Goal: Task Accomplishment & Management: Manage account settings

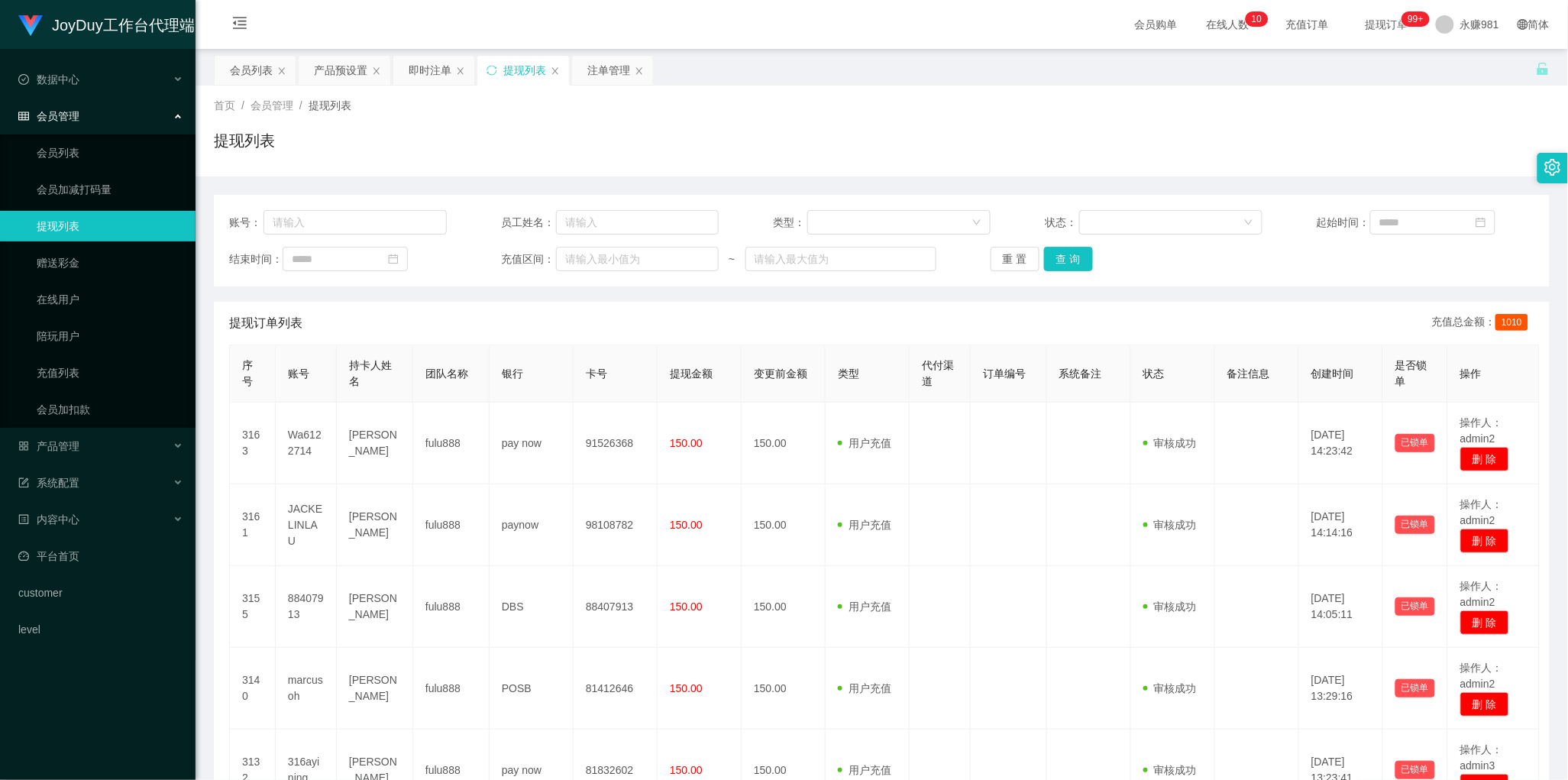
scroll to position [1, 0]
click at [331, 82] on div "产品预设置" at bounding box center [341, 70] width 54 height 29
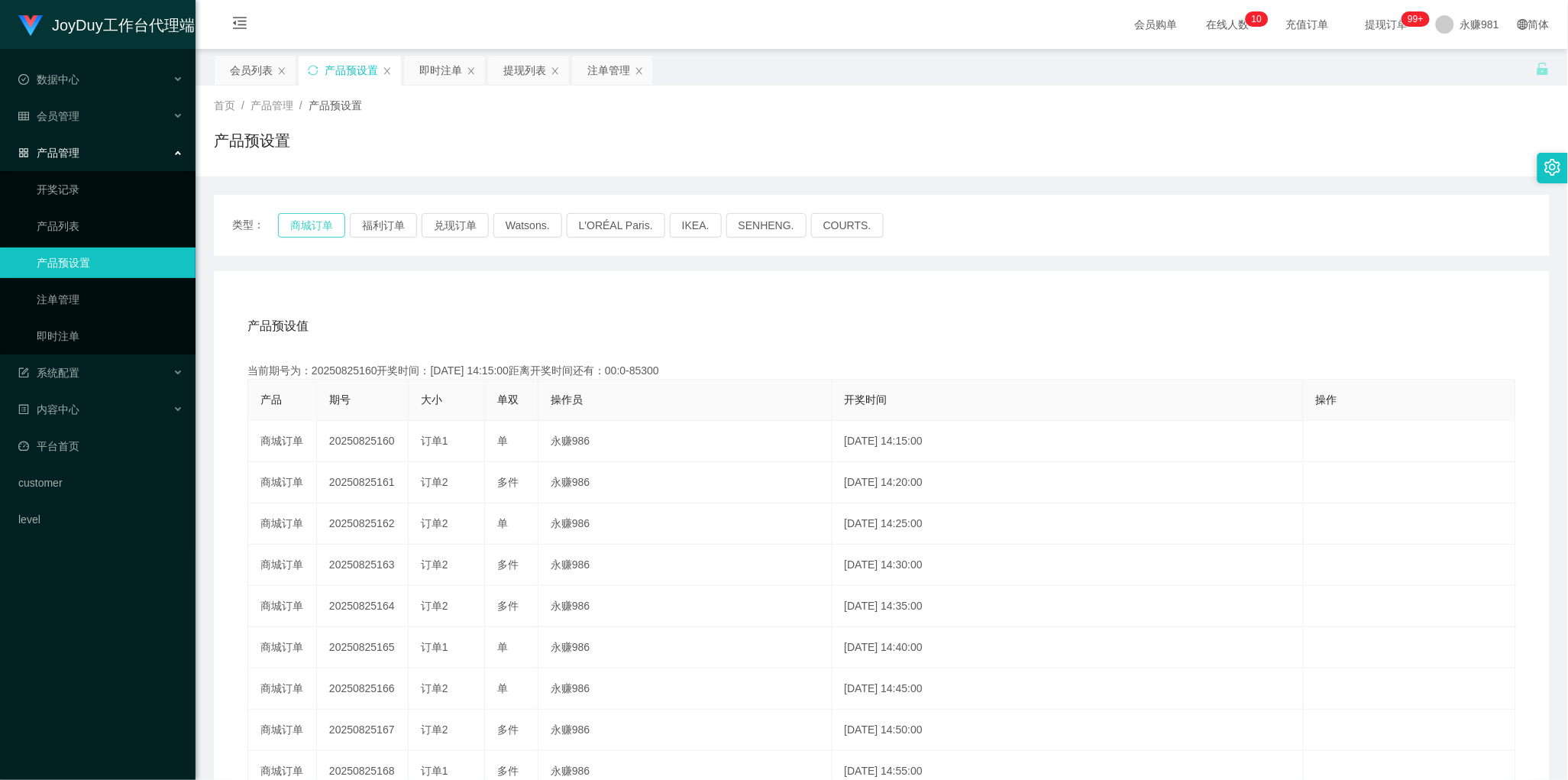
click at [295, 227] on button "商城订单" at bounding box center [312, 225] width 67 height 24
click at [428, 62] on div "即时注单" at bounding box center [441, 70] width 43 height 29
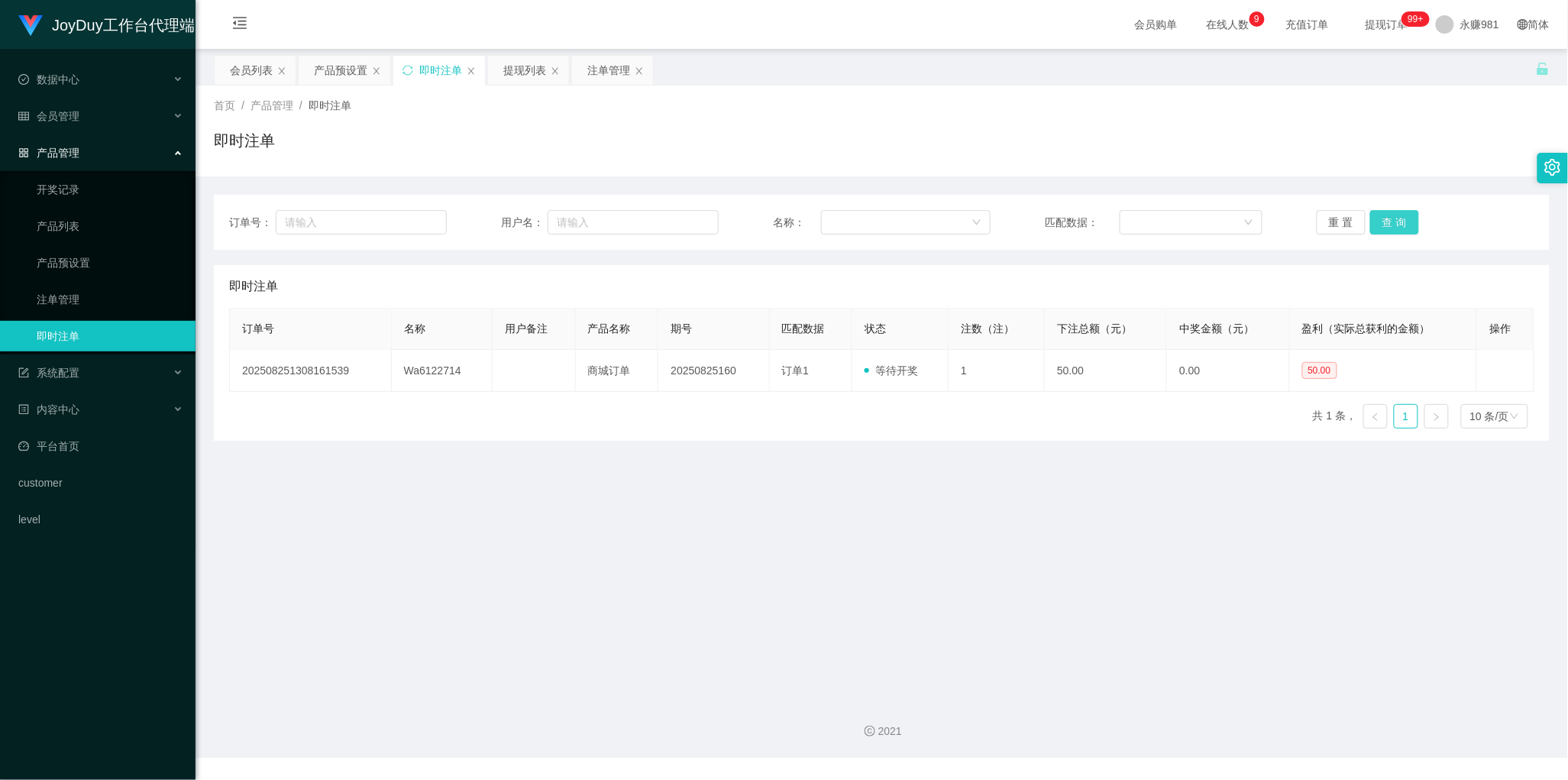
click at [1375, 222] on button "查 询" at bounding box center [1395, 222] width 49 height 24
click at [1376, 222] on button "查 询" at bounding box center [1395, 222] width 49 height 24
click at [877, 627] on main "关闭左侧 关闭右侧 关闭其它 刷新页面 会员列表 产品预设置 即时注单 提现列表 注单管理 首页 / 产品管理 / 即时注单 / 即时注单 订单号： 用户名：…" at bounding box center [882, 368] width 1373 height 638
click at [1403, 220] on button "查 询" at bounding box center [1395, 222] width 49 height 24
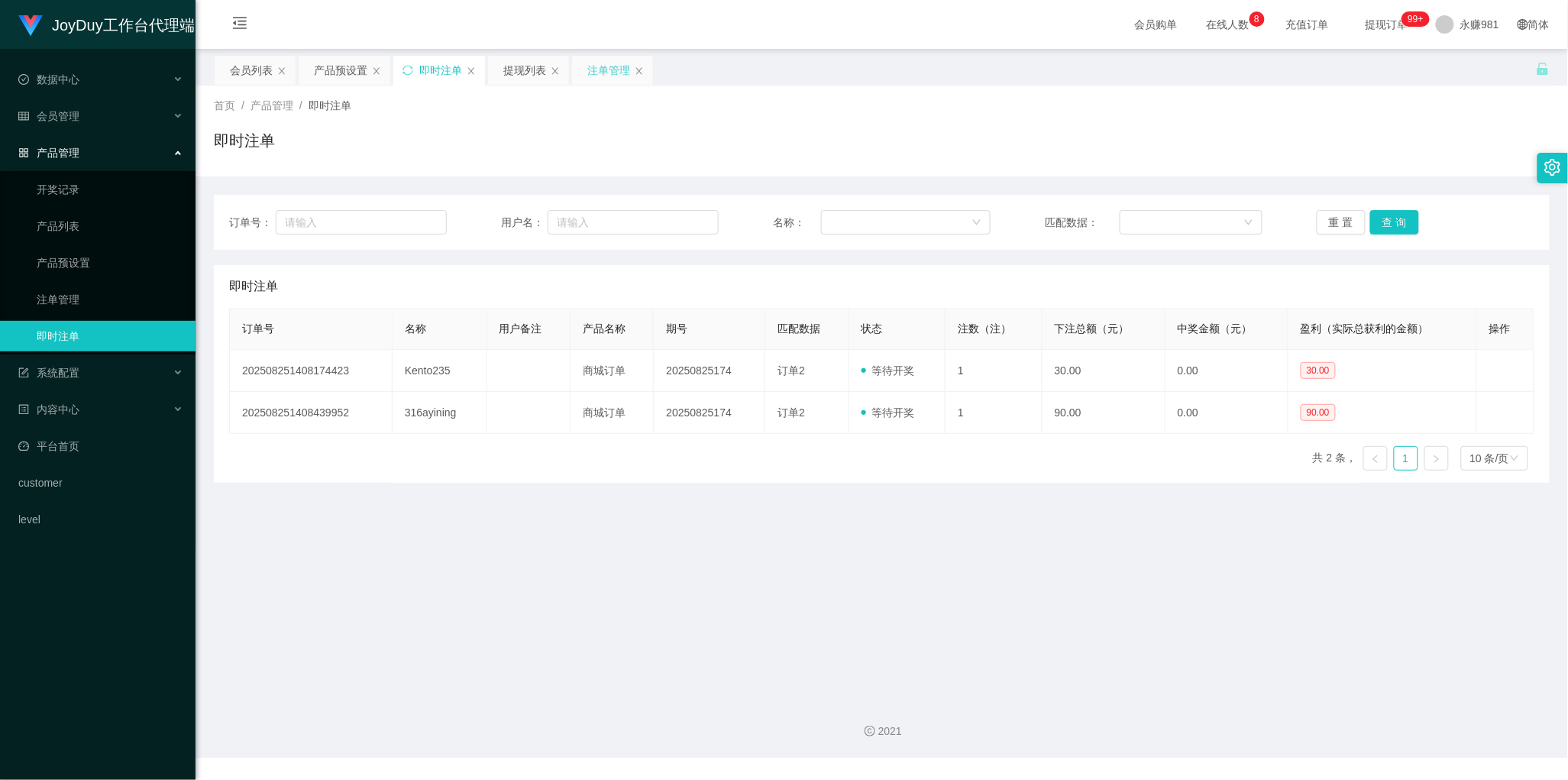
click at [586, 67] on div "注单管理" at bounding box center [612, 70] width 81 height 29
click at [610, 66] on div "注单管理" at bounding box center [608, 70] width 43 height 29
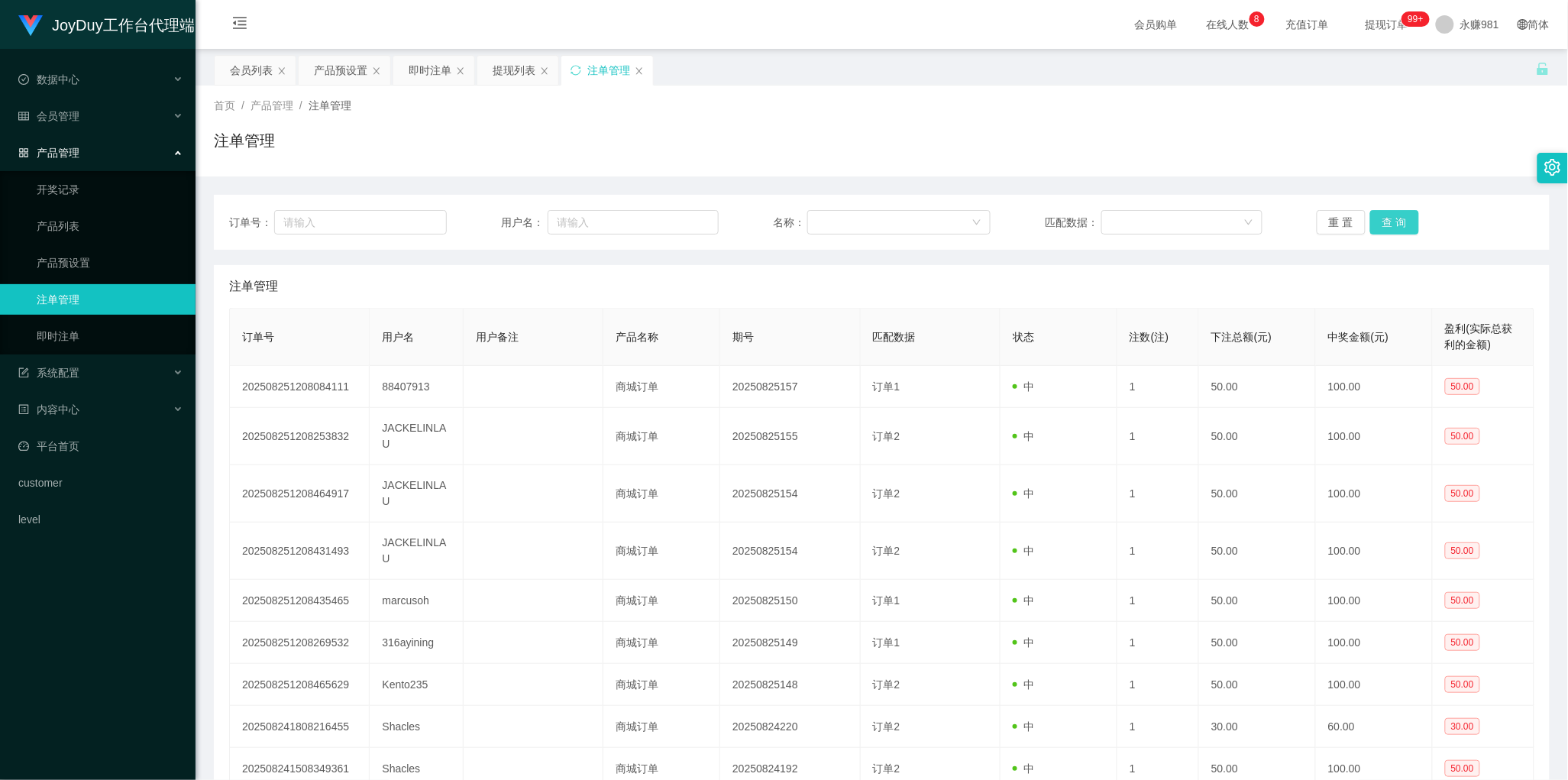
click at [1391, 212] on button "查 询" at bounding box center [1395, 222] width 49 height 24
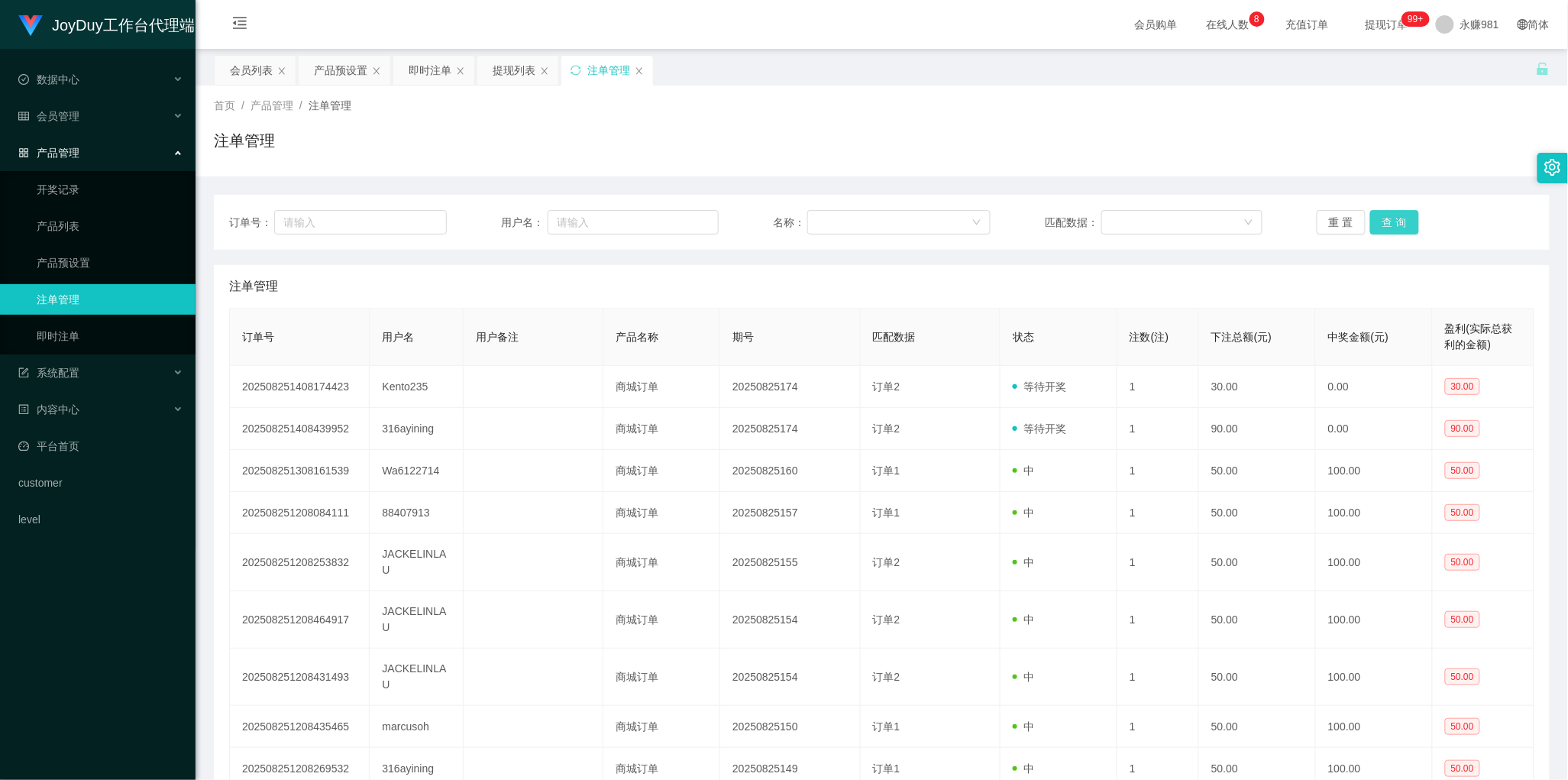
click at [1391, 212] on button "查 询" at bounding box center [1395, 222] width 49 height 24
click at [460, 67] on icon "图标: close" at bounding box center [460, 71] width 9 height 9
click at [1401, 222] on button "查 询" at bounding box center [1395, 222] width 49 height 24
click at [1394, 216] on button "查 询" at bounding box center [1395, 222] width 49 height 24
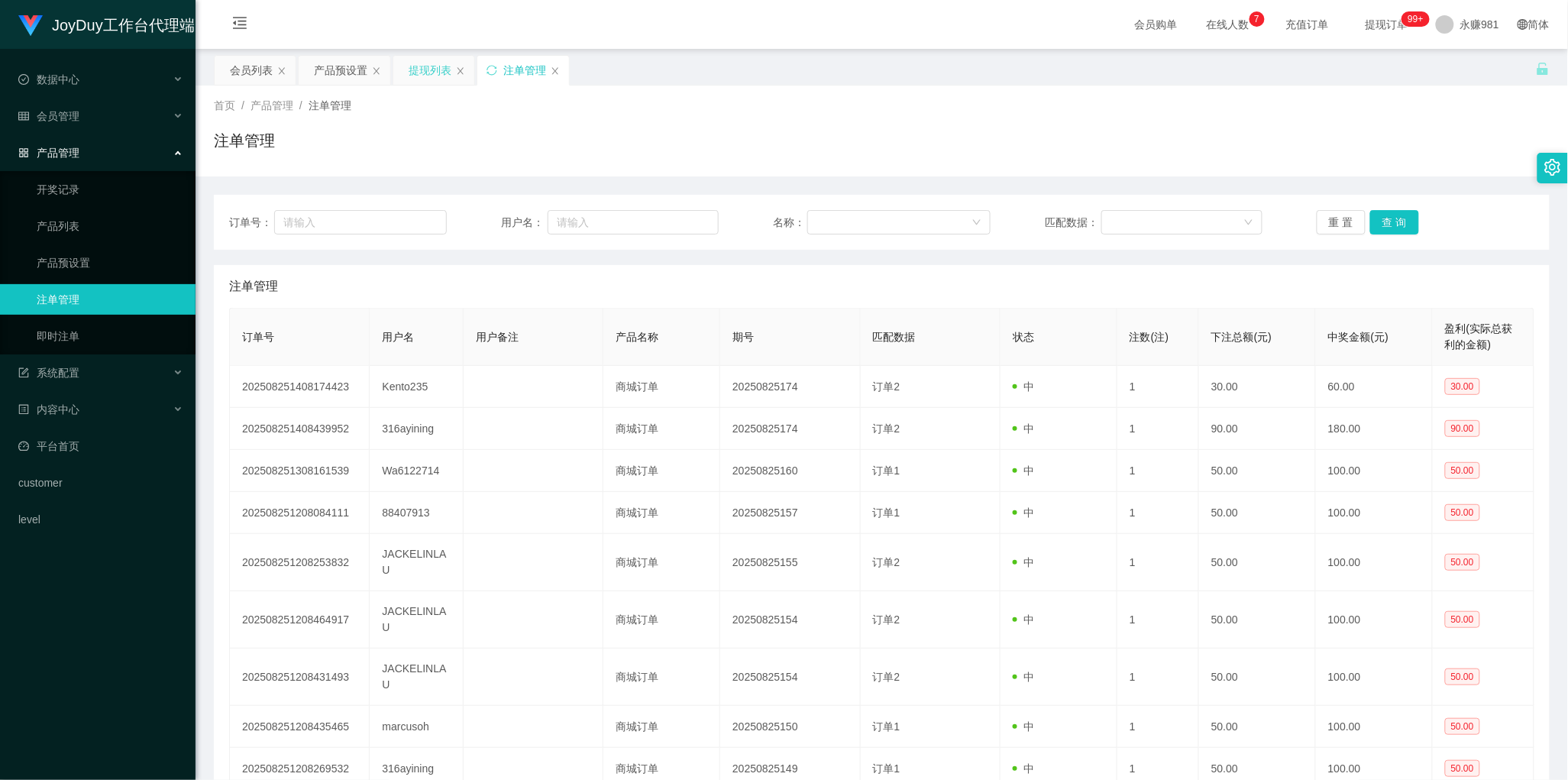
click at [420, 72] on div "提现列表" at bounding box center [430, 70] width 43 height 29
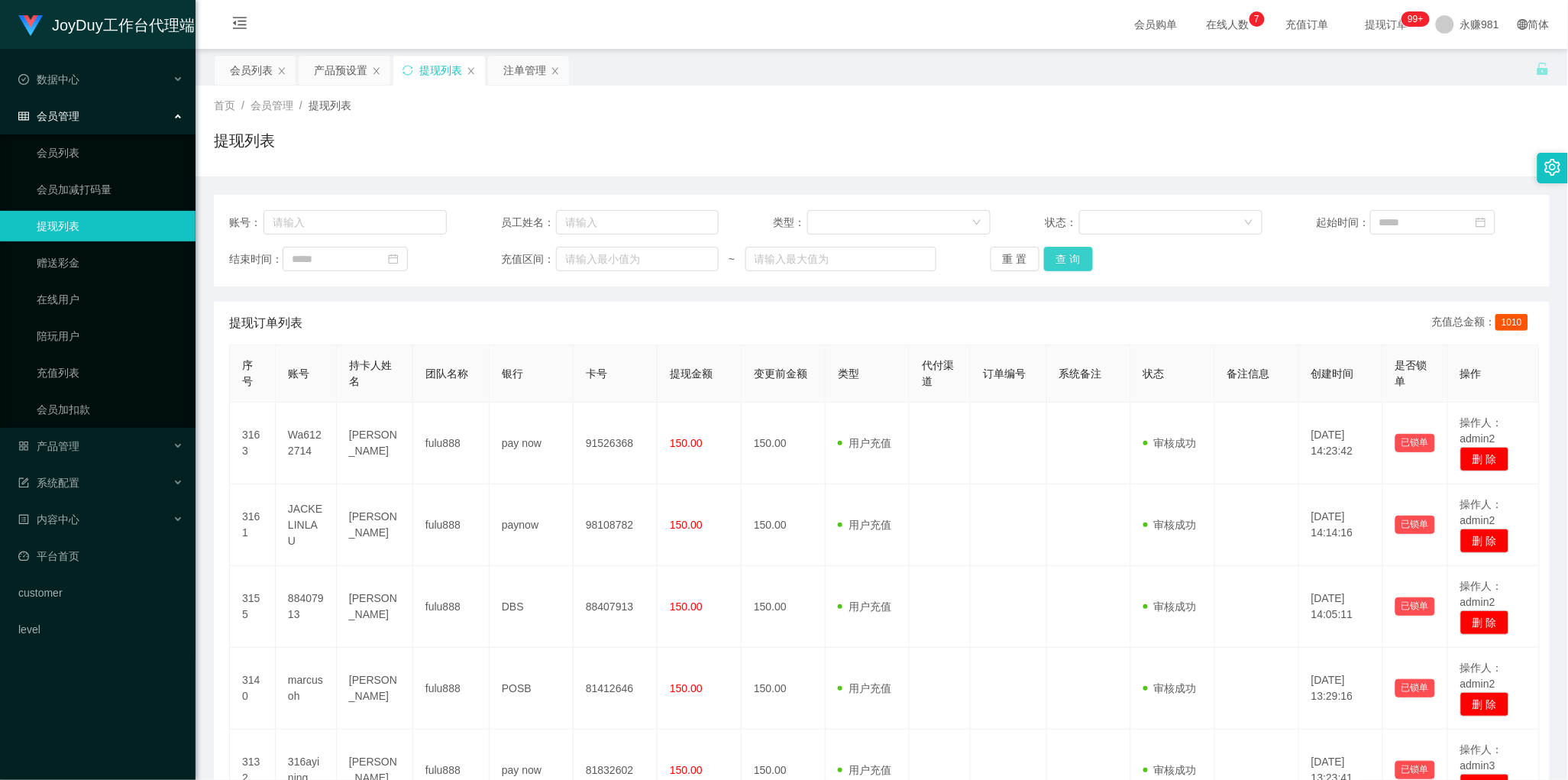
click at [1059, 254] on button "查 询" at bounding box center [1068, 258] width 49 height 24
click at [1062, 257] on button "查 询" at bounding box center [1068, 258] width 49 height 24
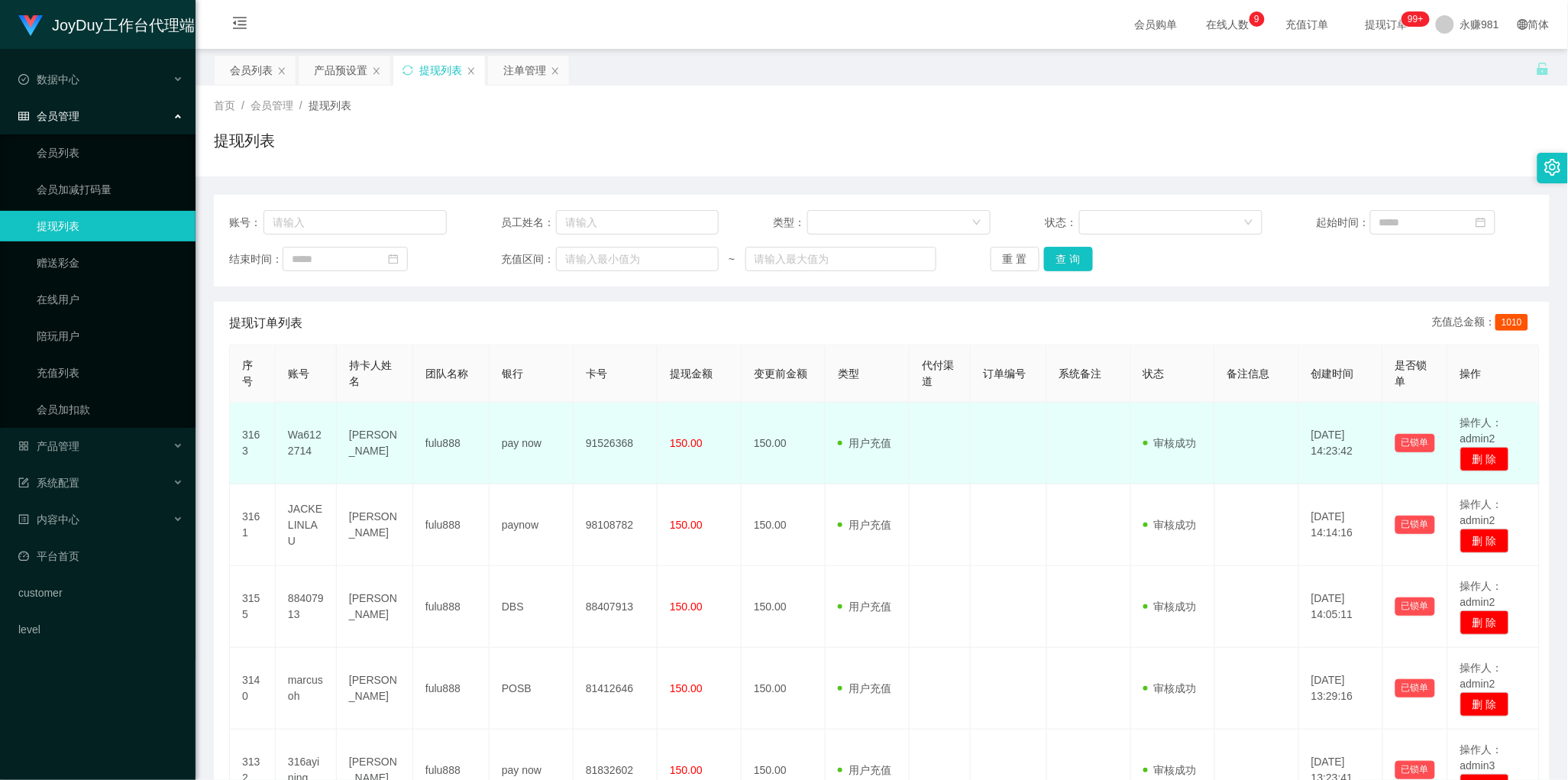
click at [779, 433] on td "150.00" at bounding box center [784, 443] width 84 height 82
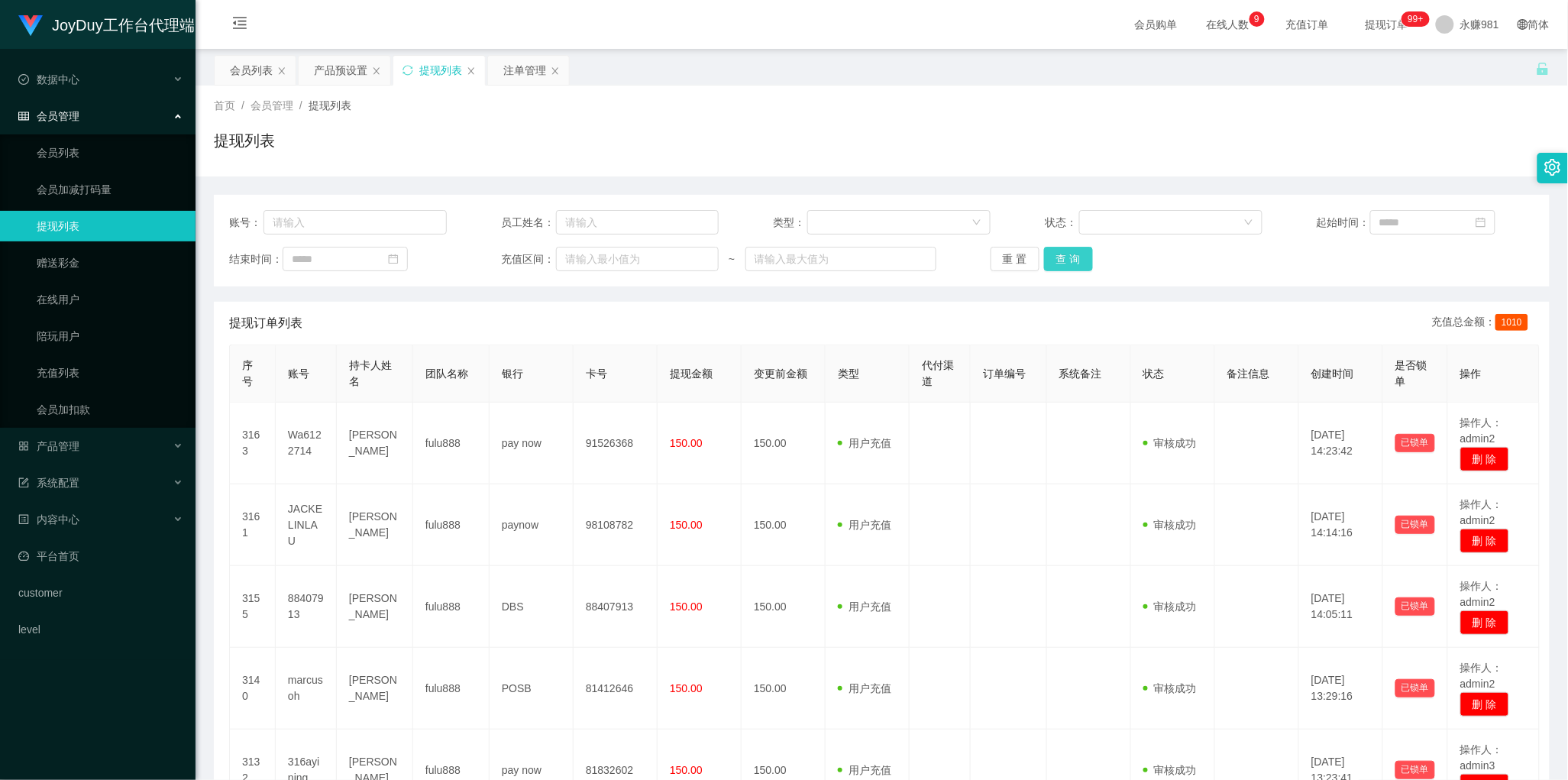
click at [1073, 264] on button "查 询" at bounding box center [1068, 258] width 49 height 24
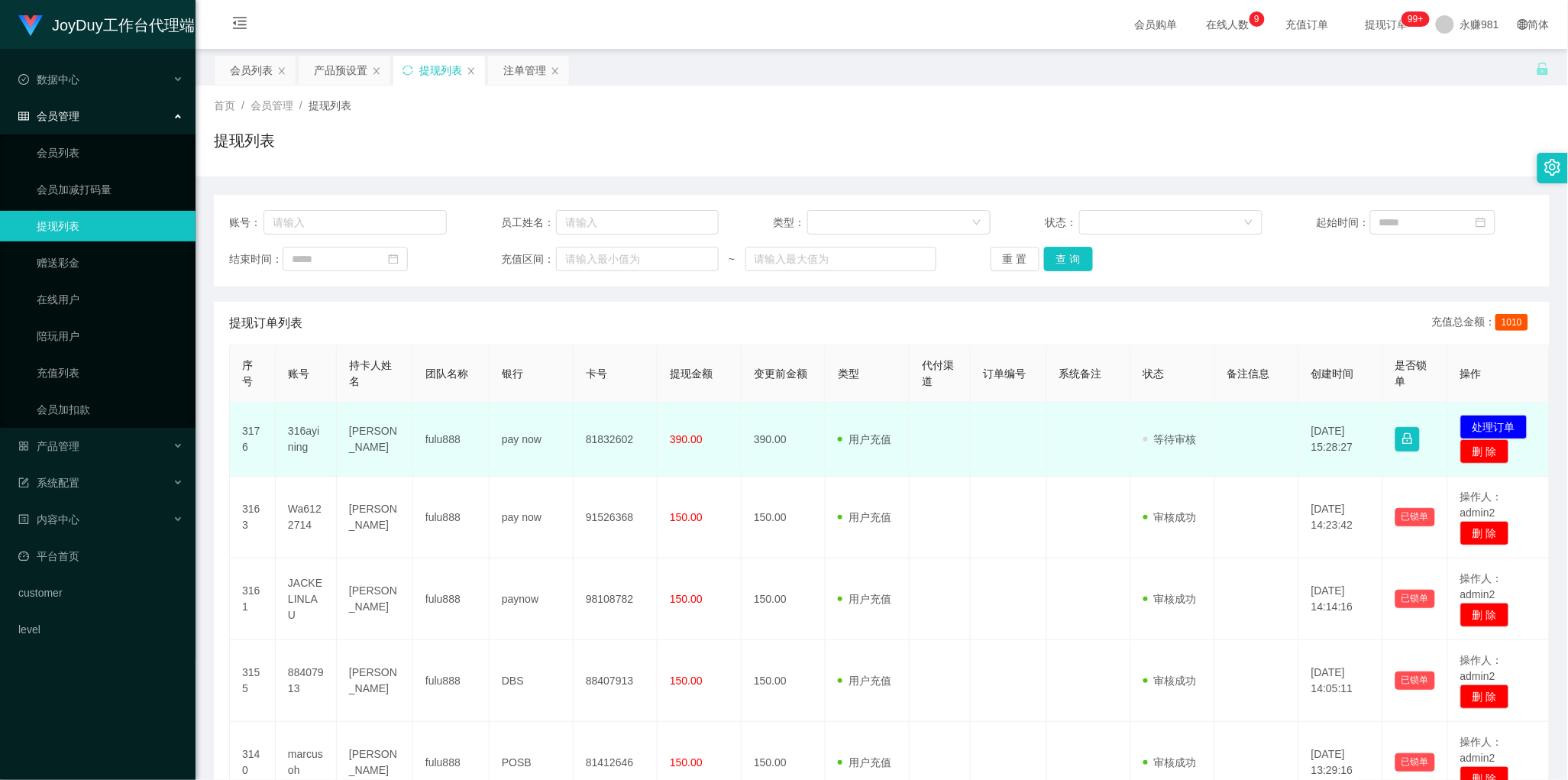
click at [768, 455] on td "390.00" at bounding box center [784, 440] width 84 height 74
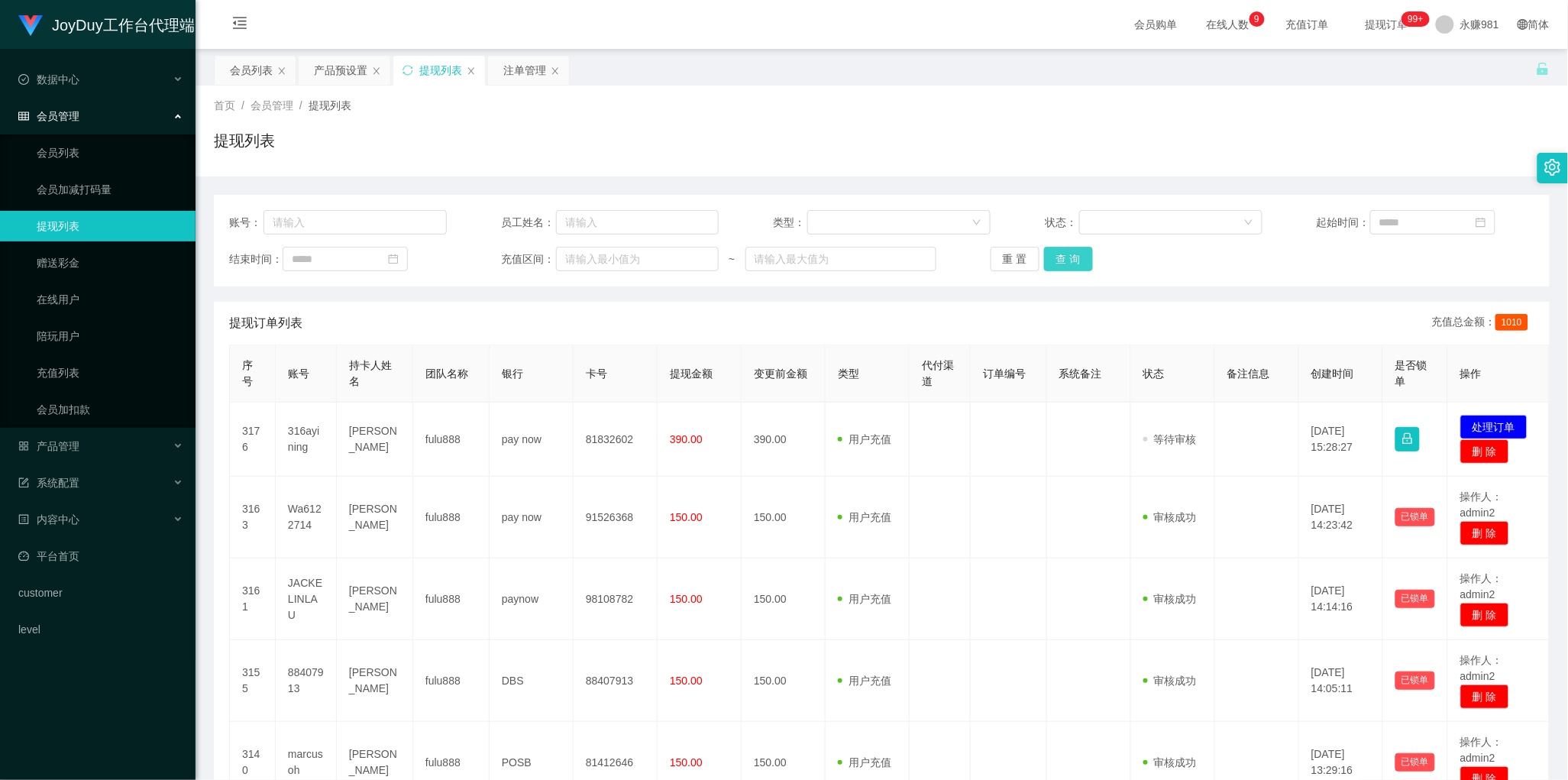
click at [1055, 262] on button "查 询" at bounding box center [1068, 258] width 49 height 24
click at [1066, 257] on button "查 询" at bounding box center [1068, 258] width 49 height 24
drag, startPoint x: 852, startPoint y: 333, endPoint x: 1055, endPoint y: 310, distance: 204.3
click at [852, 333] on div "提现订单列表 充值总金额： 1010" at bounding box center [882, 323] width 1306 height 43
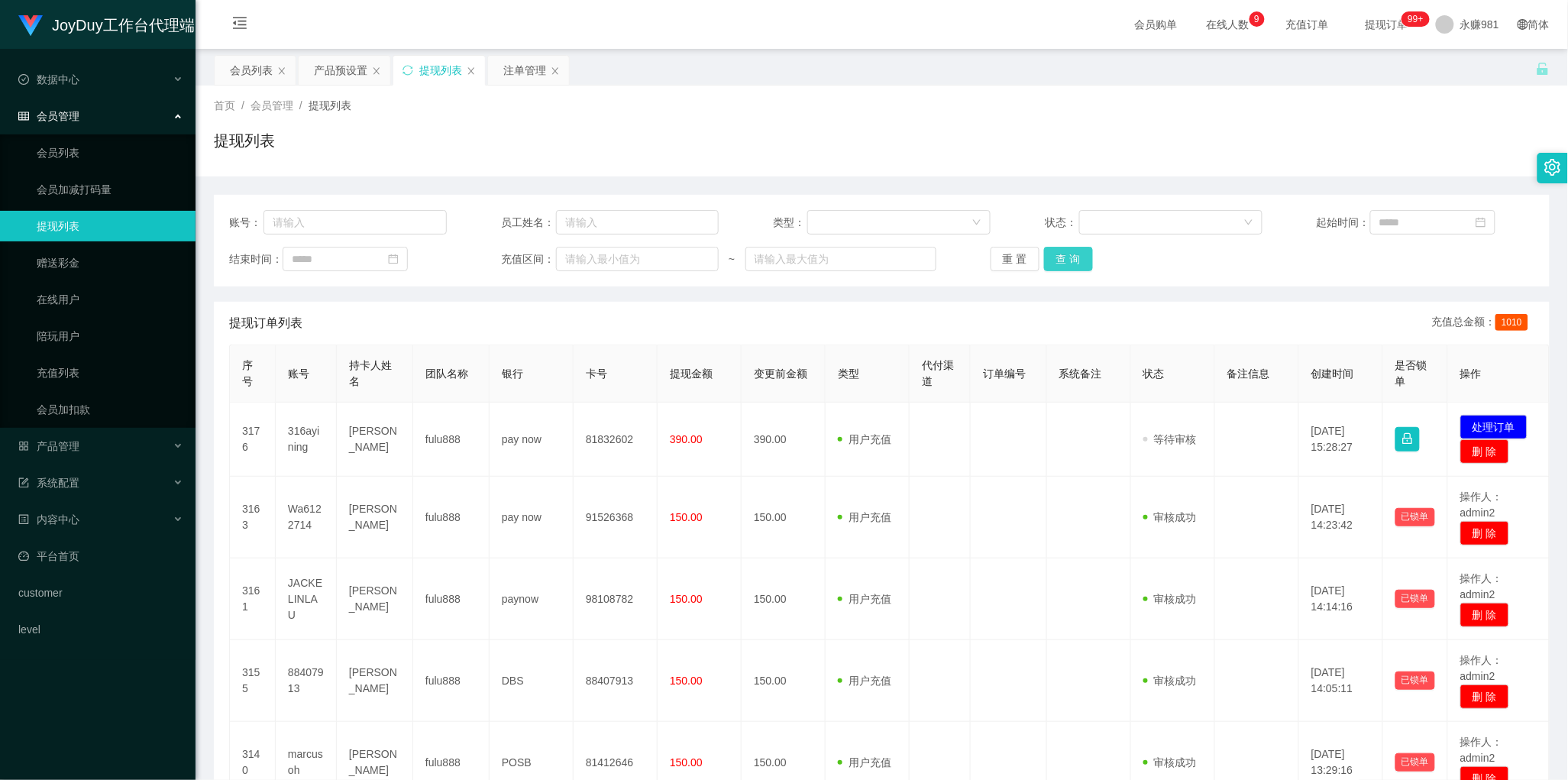
click at [1071, 257] on button "查 询" at bounding box center [1068, 258] width 49 height 24
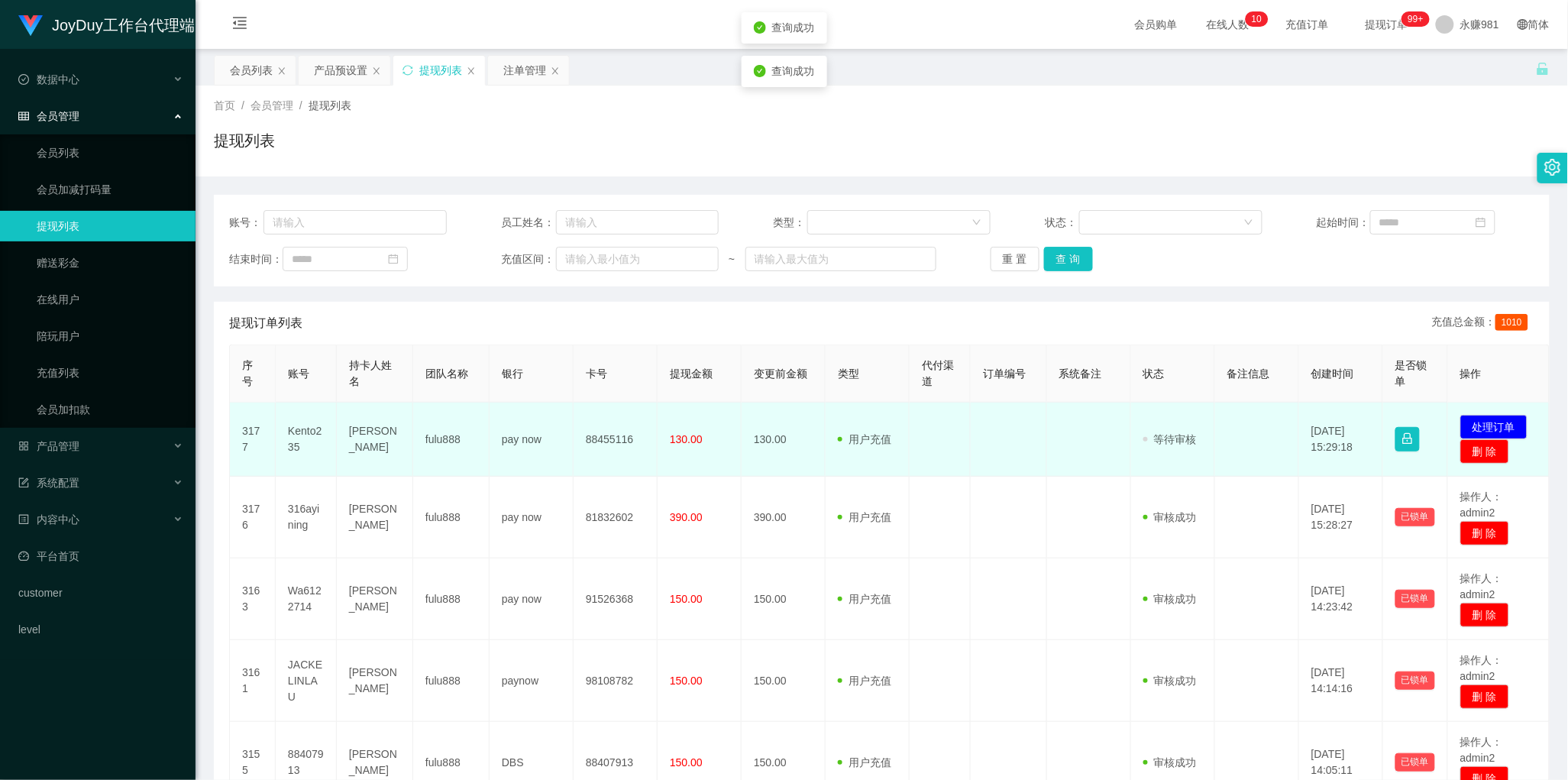
click at [315, 434] on td "Kento235" at bounding box center [306, 440] width 61 height 74
click at [295, 437] on td "Kento235" at bounding box center [306, 440] width 61 height 74
copy td "Kento235"
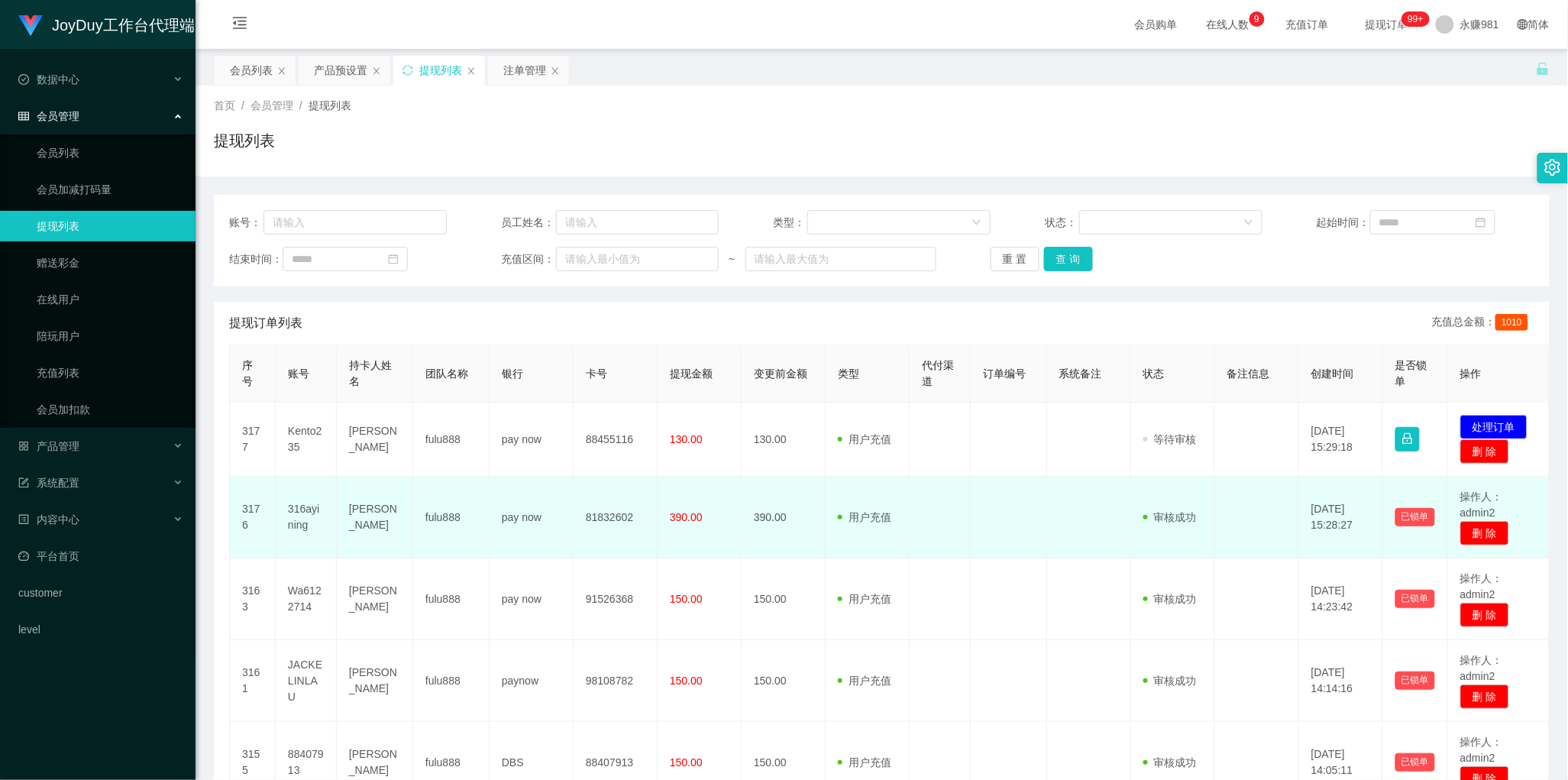
click at [753, 501] on td "390.00" at bounding box center [784, 517] width 84 height 82
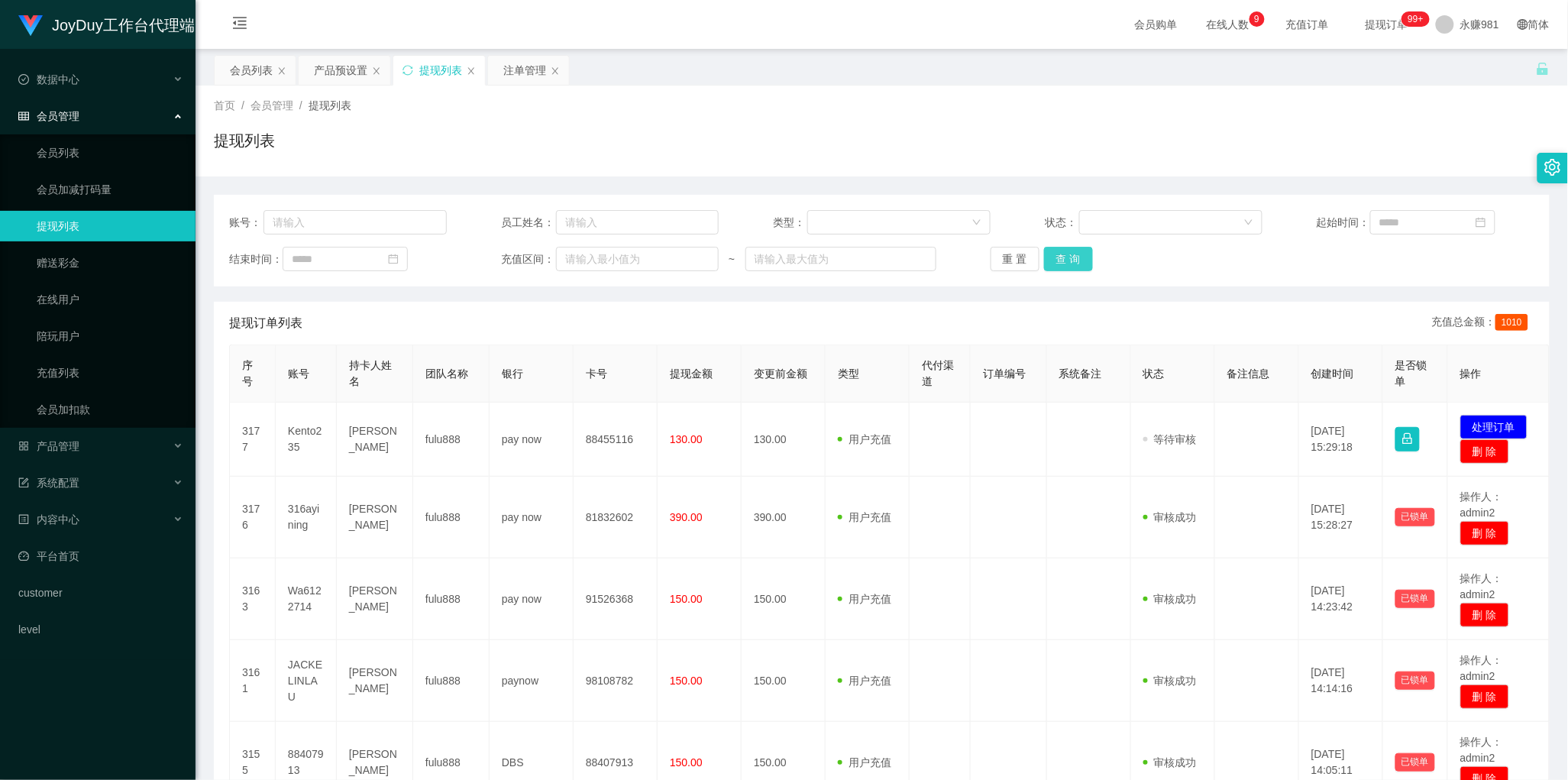
click at [1078, 261] on button "查 询" at bounding box center [1068, 258] width 49 height 24
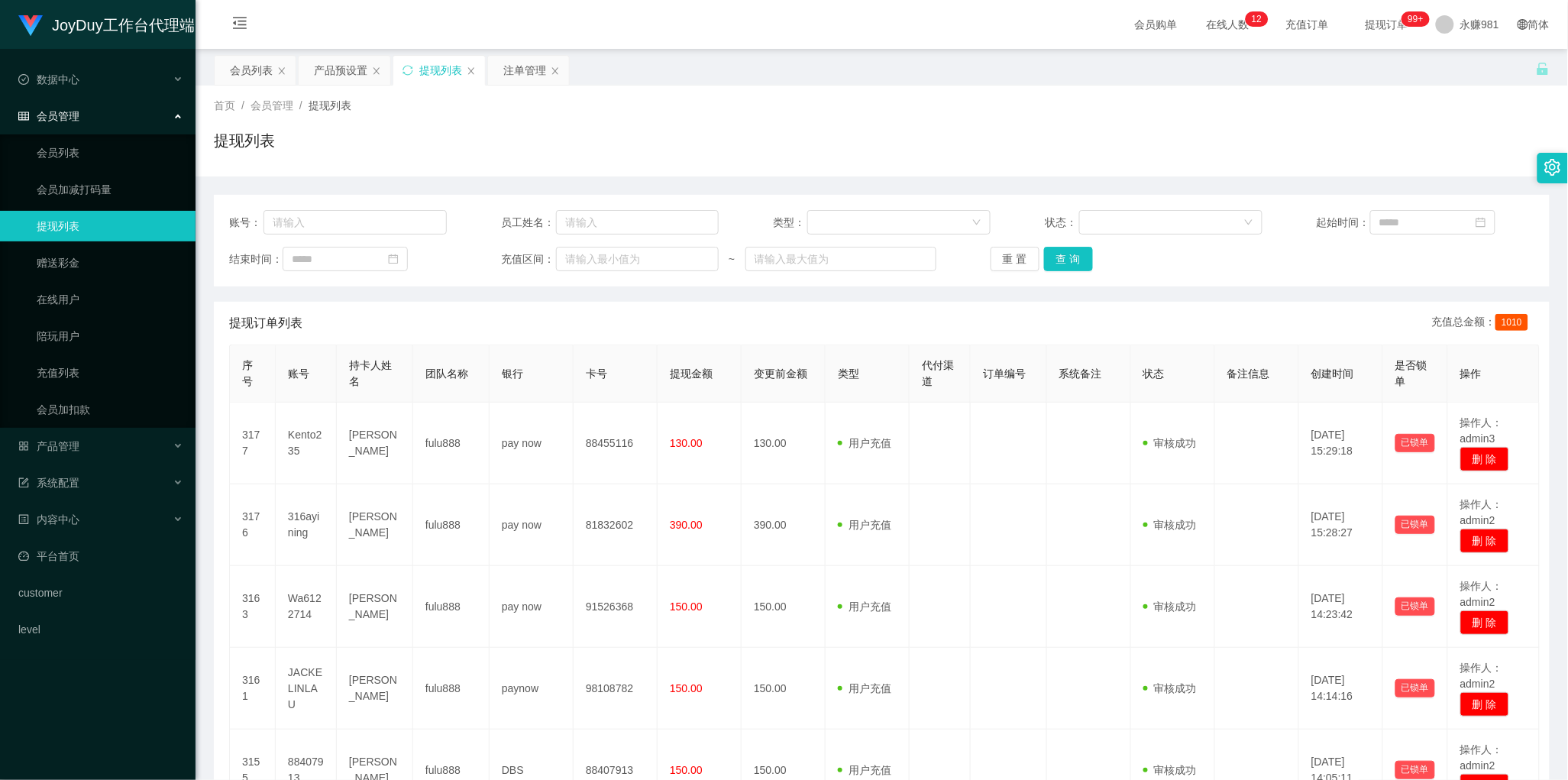
drag, startPoint x: 741, startPoint y: 341, endPoint x: 871, endPoint y: 300, distance: 136.3
click at [741, 341] on div "提现订单列表 充值总金额： 1010" at bounding box center [882, 323] width 1306 height 43
drag, startPoint x: 1076, startPoint y: 256, endPoint x: 486, endPoint y: 171, distance: 596.1
click at [1072, 256] on button "查 询" at bounding box center [1068, 258] width 49 height 24
click at [252, 78] on div "会员列表" at bounding box center [251, 70] width 43 height 29
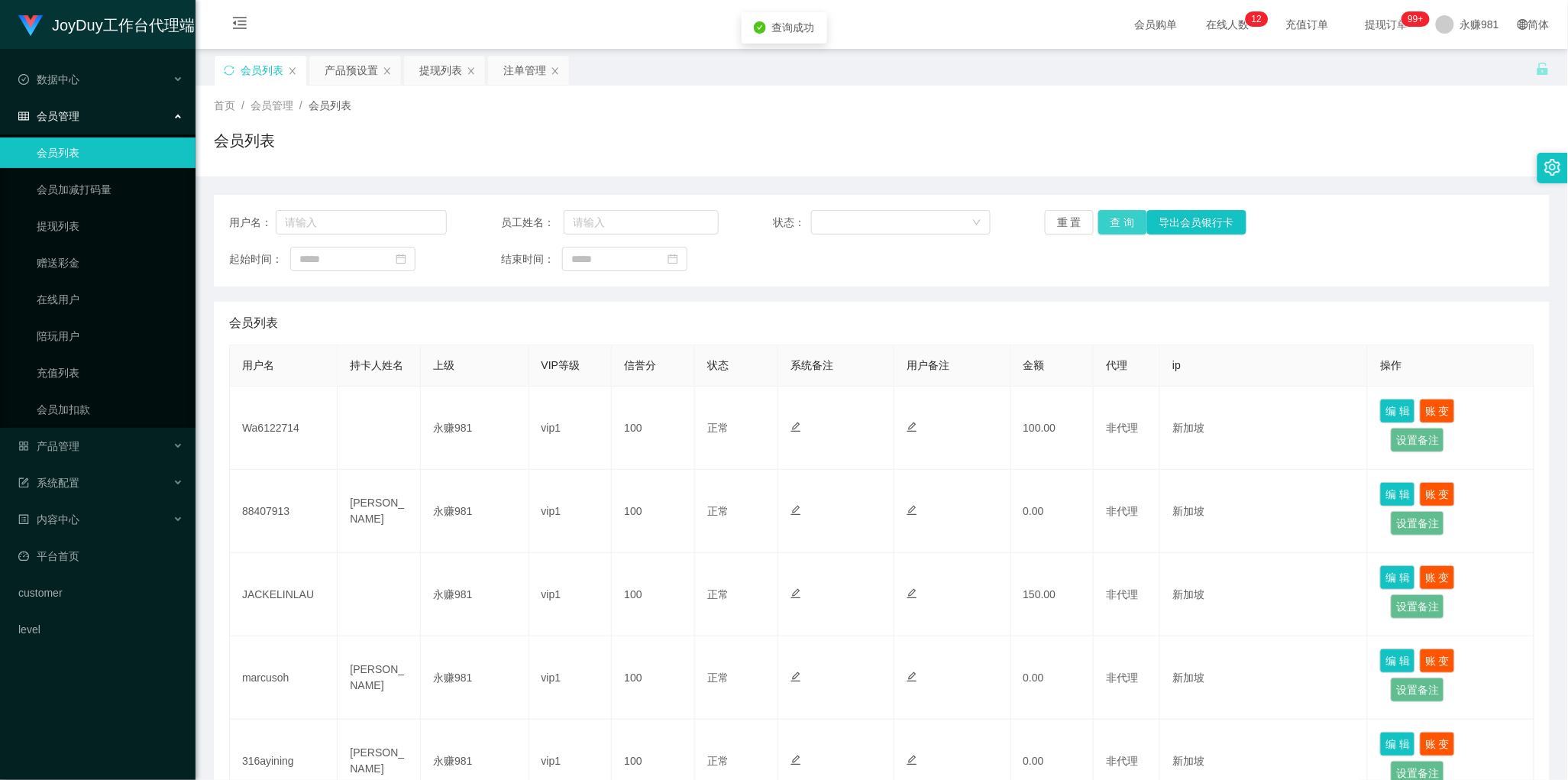
click at [1102, 224] on button "查 询" at bounding box center [1123, 222] width 49 height 24
click at [1120, 228] on button "查 询" at bounding box center [1123, 222] width 49 height 24
click at [1120, 228] on div "重 置 查 询 导出会员银行卡" at bounding box center [1153, 222] width 218 height 24
click at [1114, 224] on button "查 询" at bounding box center [1123, 222] width 49 height 24
click at [727, 337] on div "会员列表" at bounding box center [882, 323] width 1306 height 43
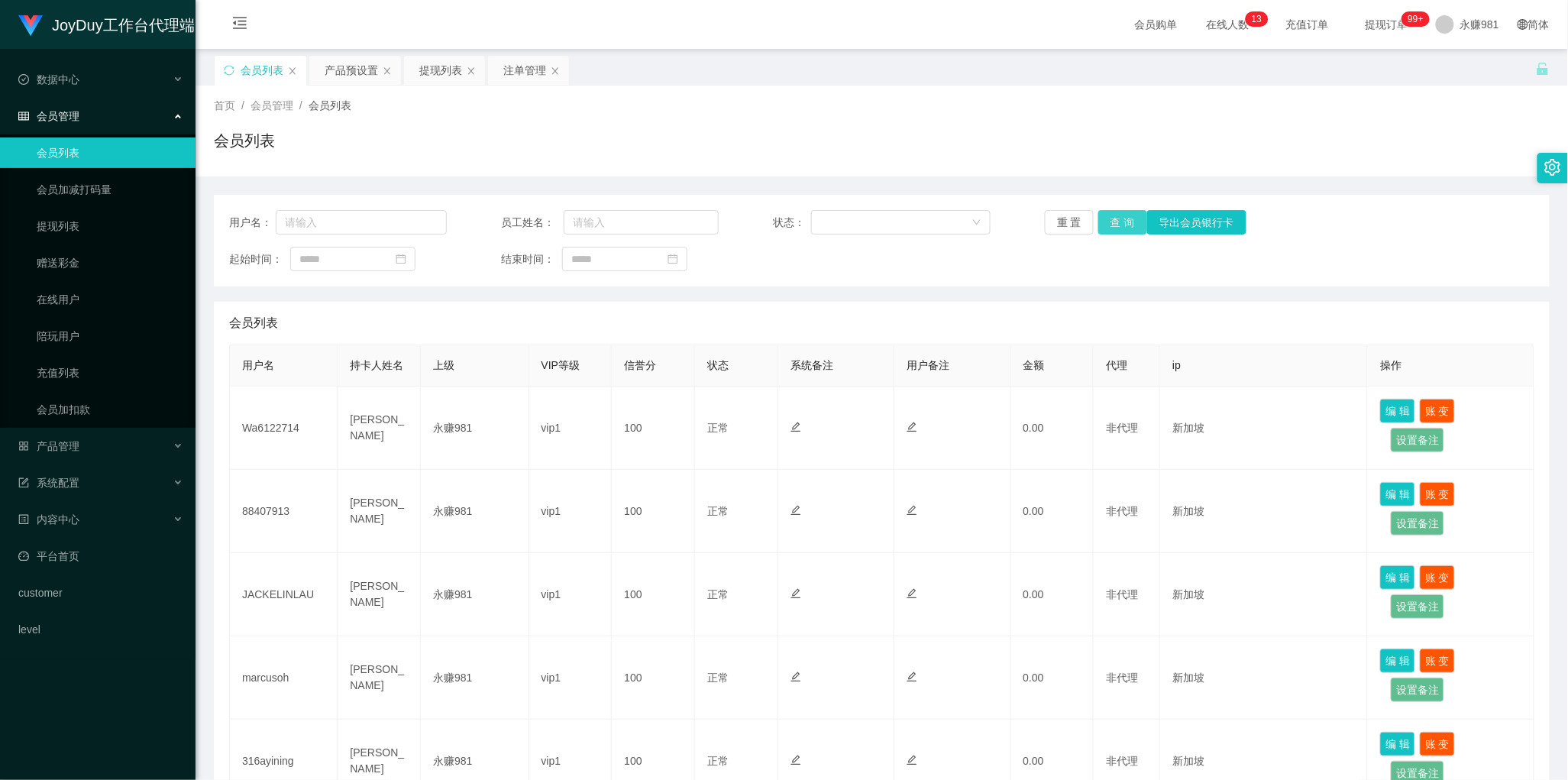
click at [1110, 221] on button "查 询" at bounding box center [1123, 222] width 49 height 24
click at [694, 313] on div "会员列表" at bounding box center [882, 323] width 1306 height 43
click at [1110, 224] on button "查 询" at bounding box center [1123, 222] width 49 height 24
click at [770, 310] on div "会员列表" at bounding box center [882, 323] width 1306 height 43
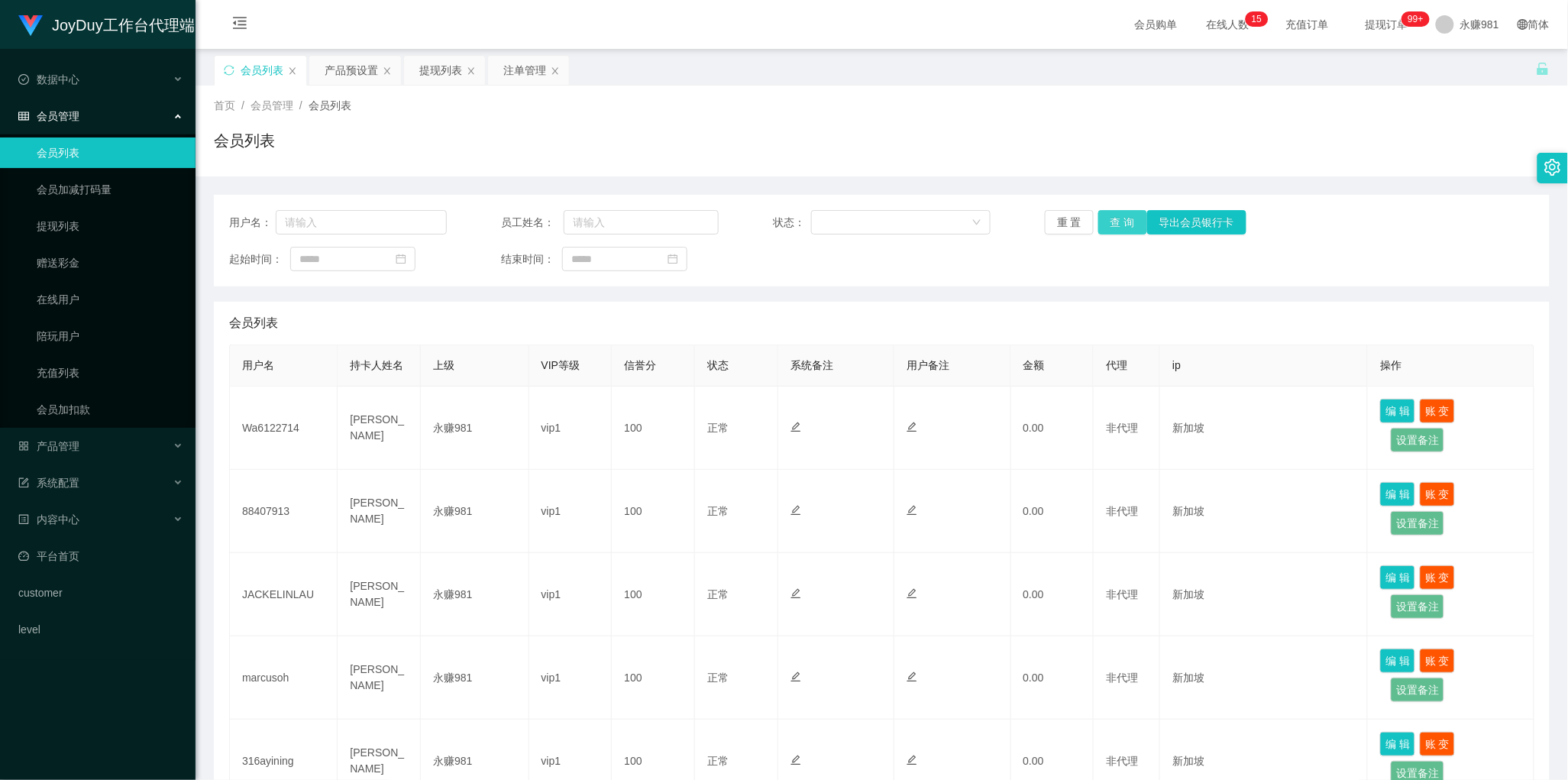
click at [1123, 229] on button "查 询" at bounding box center [1123, 222] width 49 height 24
click at [860, 323] on div "会员列表" at bounding box center [882, 323] width 1306 height 43
click at [1120, 215] on button "查 询" at bounding box center [1123, 222] width 49 height 24
click at [883, 128] on div "首页 / 会员管理 / 会员列表 / 会员列表" at bounding box center [882, 130] width 1336 height 66
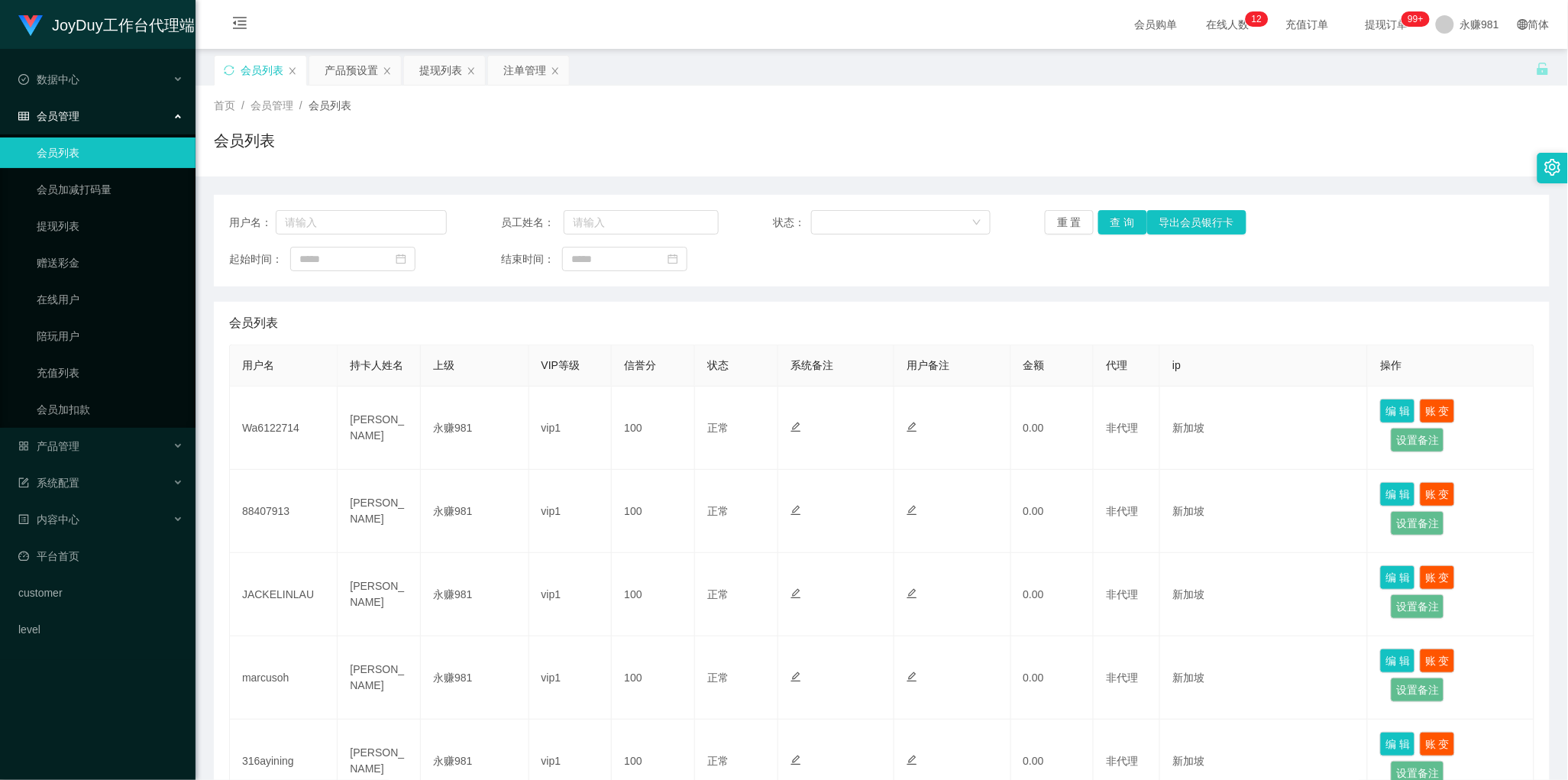
click at [849, 154] on div "会员列表" at bounding box center [882, 146] width 1336 height 35
click at [425, 135] on div "会员列表" at bounding box center [882, 146] width 1336 height 35
click at [1125, 215] on button "查 询" at bounding box center [1123, 222] width 49 height 24
click at [1124, 218] on button "查 询" at bounding box center [1123, 222] width 49 height 24
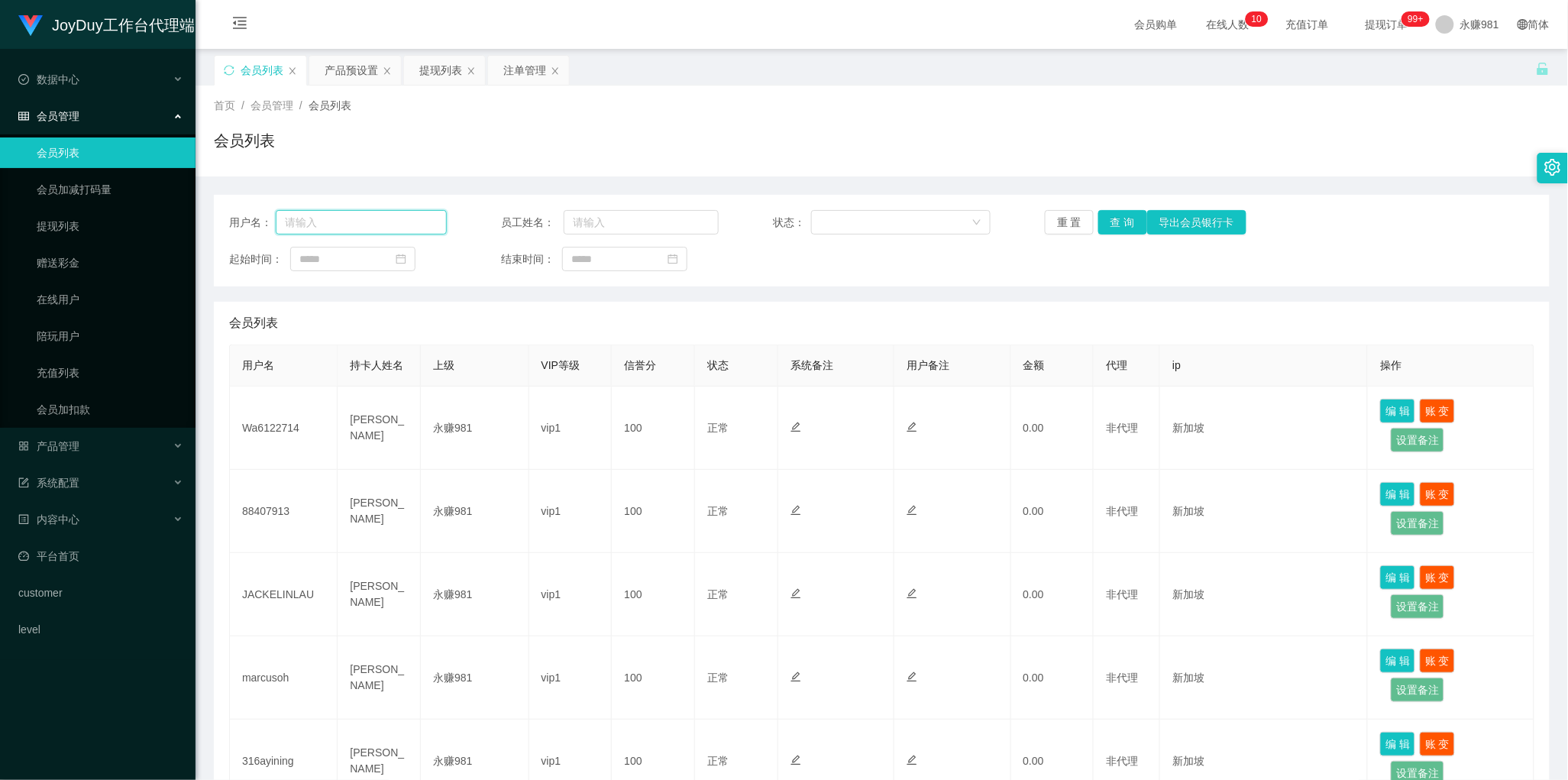
click at [352, 228] on input "text" at bounding box center [361, 222] width 171 height 24
paste input "Andysia"
type input "Andysia"
click at [1110, 222] on button "查 询" at bounding box center [1123, 222] width 49 height 24
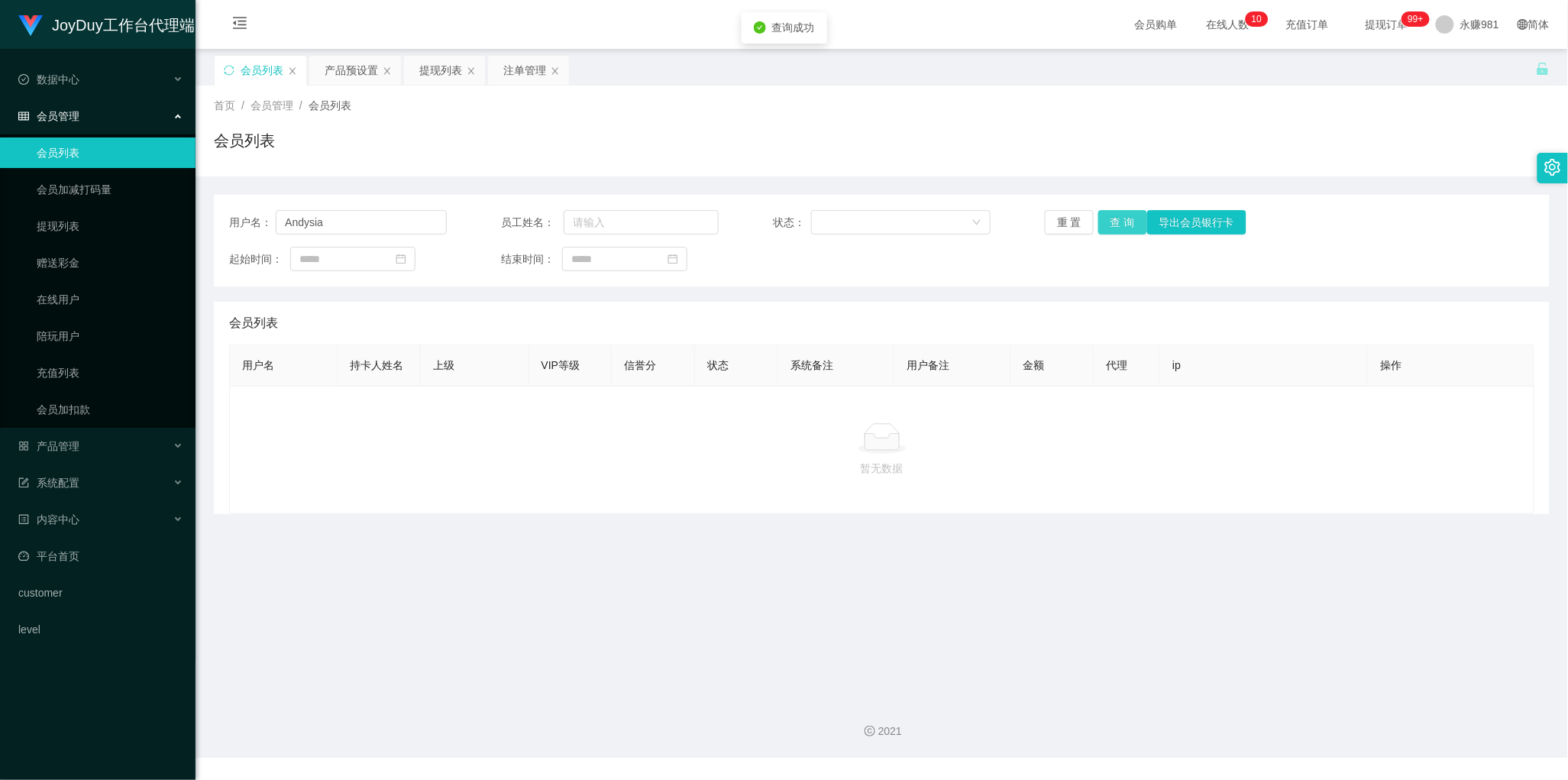
click at [1110, 222] on button "查 询" at bounding box center [1123, 222] width 49 height 24
click at [356, 220] on input "Andysia" at bounding box center [361, 222] width 171 height 24
click at [1111, 220] on button "查 询" at bounding box center [1123, 222] width 49 height 24
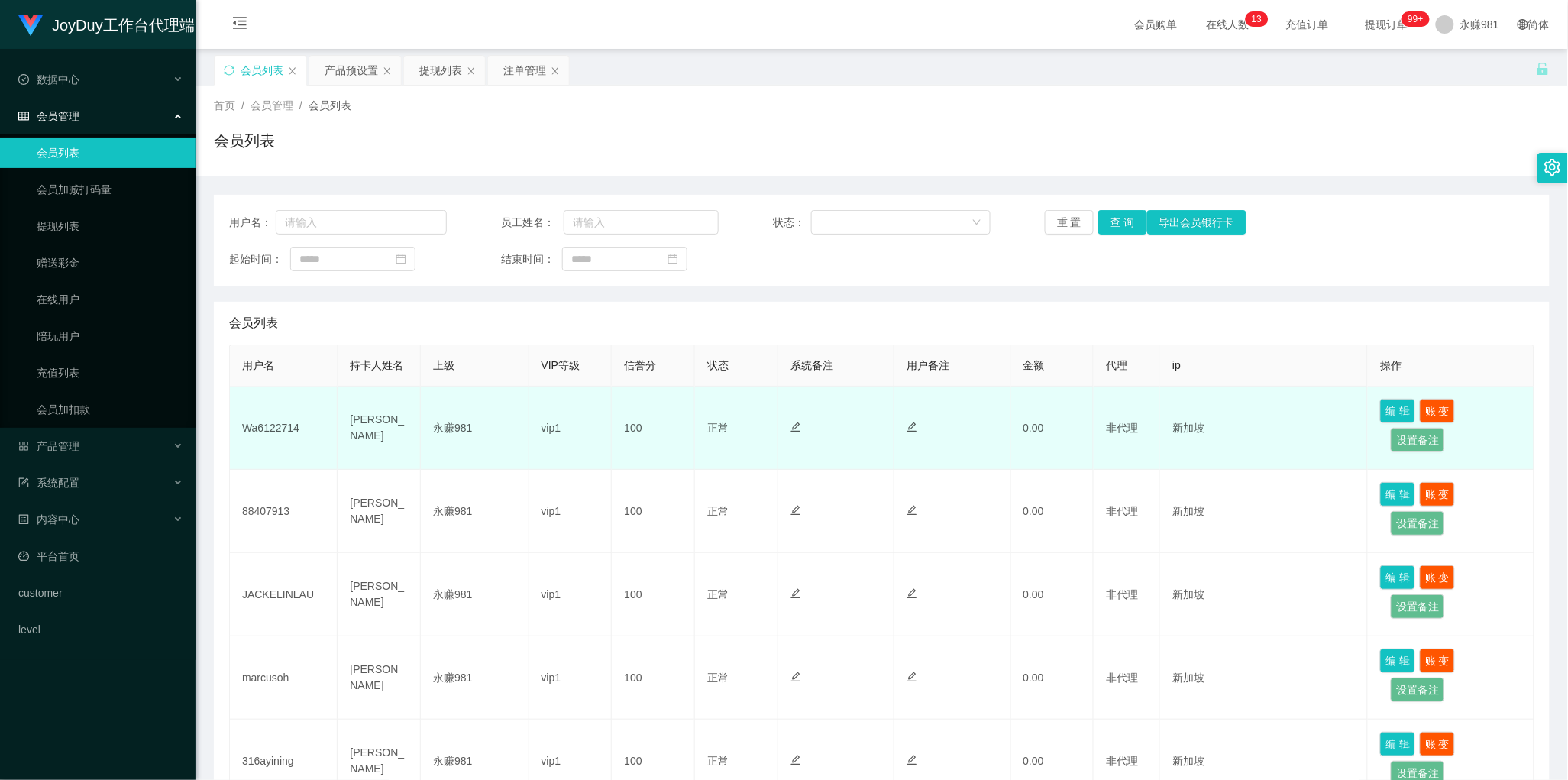
click at [739, 442] on td "正常 禁止登录 禁止投注" at bounding box center [736, 428] width 83 height 83
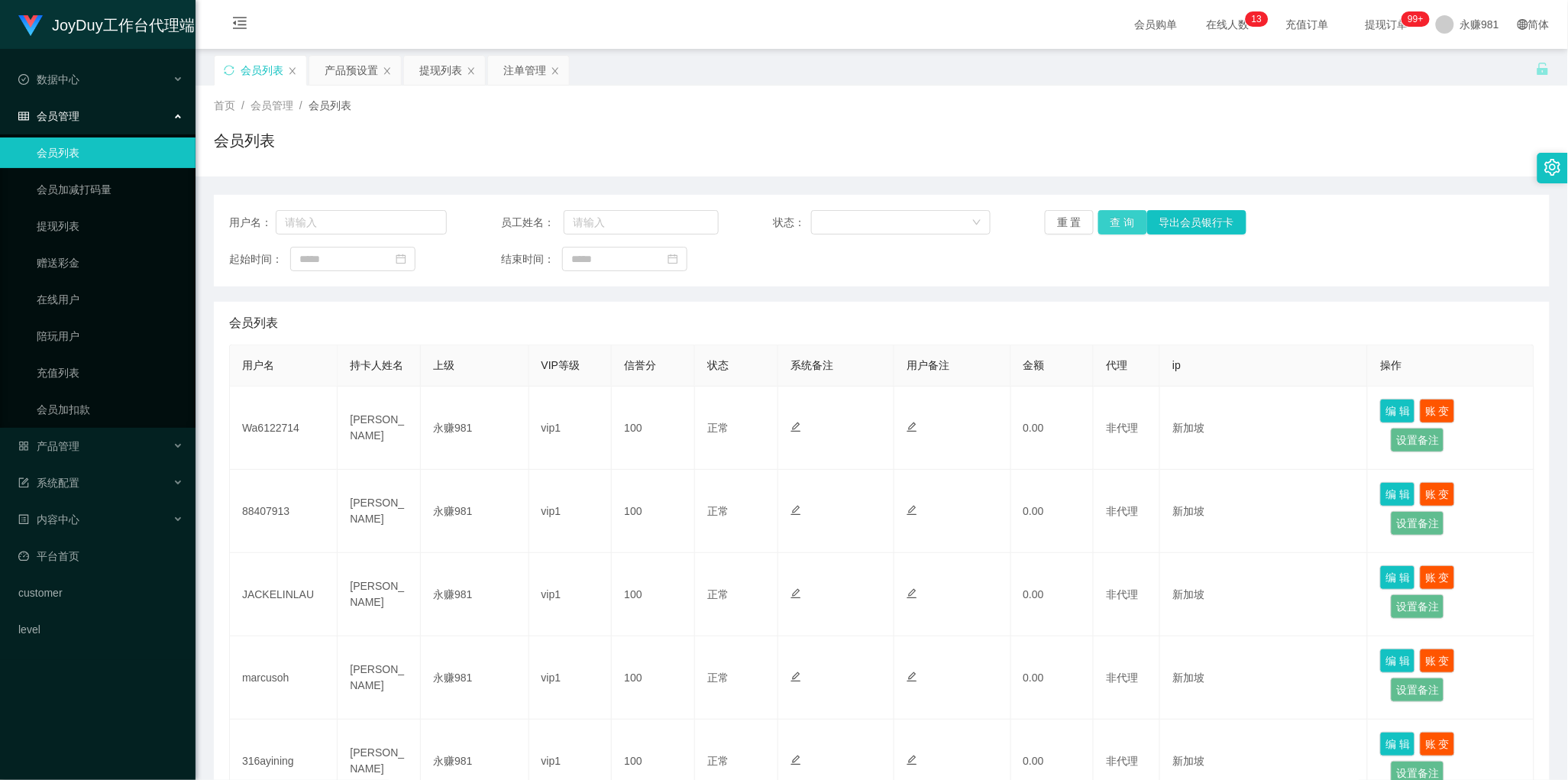
click at [1114, 215] on button "查 询" at bounding box center [1123, 222] width 49 height 24
drag, startPoint x: 854, startPoint y: 310, endPoint x: 911, endPoint y: 305, distance: 57.2
click at [854, 310] on div "会员列表" at bounding box center [882, 323] width 1306 height 43
click at [1115, 222] on button "查 询" at bounding box center [1123, 222] width 49 height 24
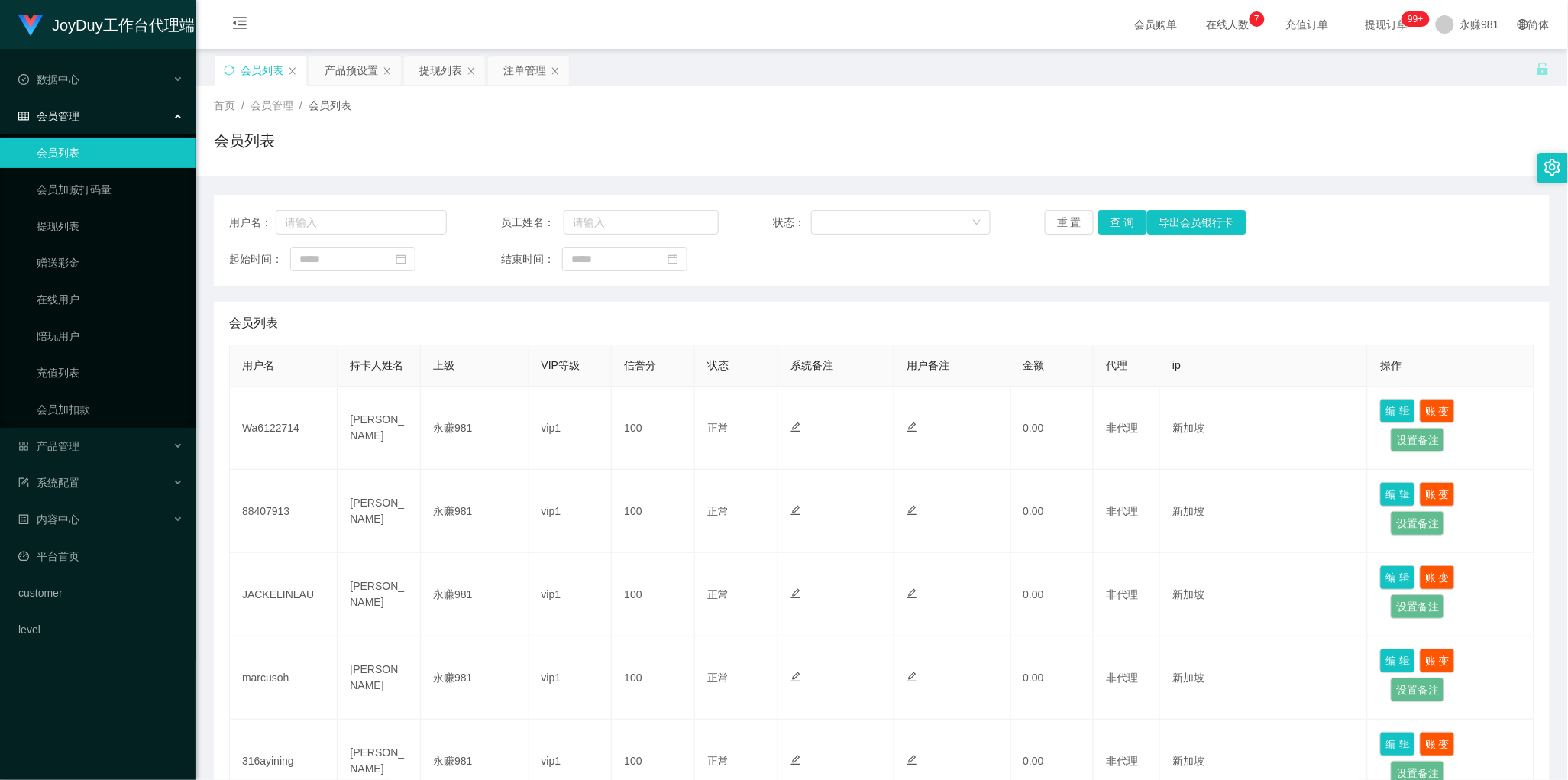
click at [779, 316] on div "会员列表" at bounding box center [882, 323] width 1306 height 43
click at [1114, 219] on button "查 询" at bounding box center [1123, 222] width 49 height 24
click at [1120, 226] on button "查 询" at bounding box center [1123, 222] width 49 height 24
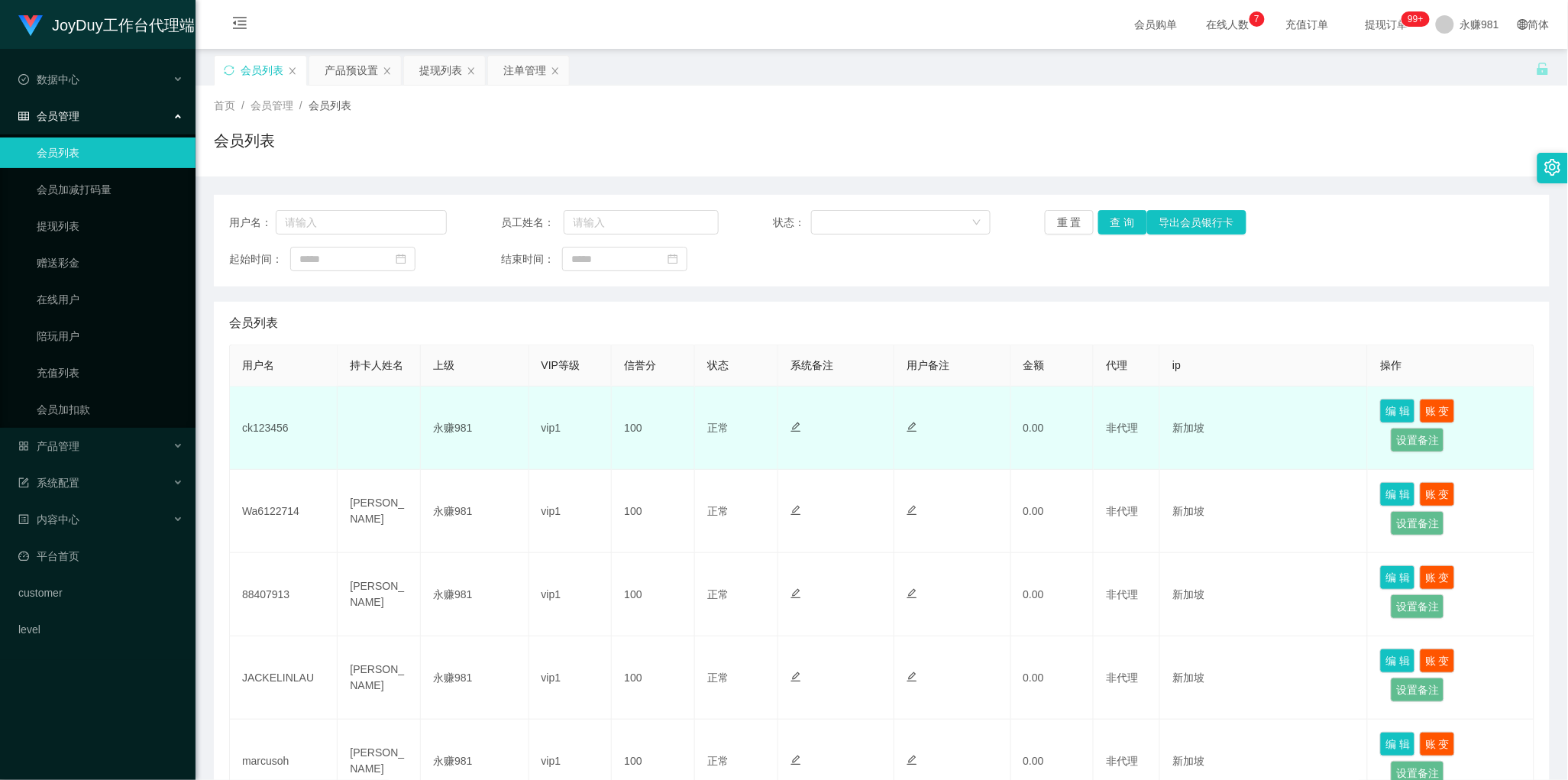
click at [250, 429] on td "ck123456" at bounding box center [283, 428] width 108 height 83
copy td "ck123456"
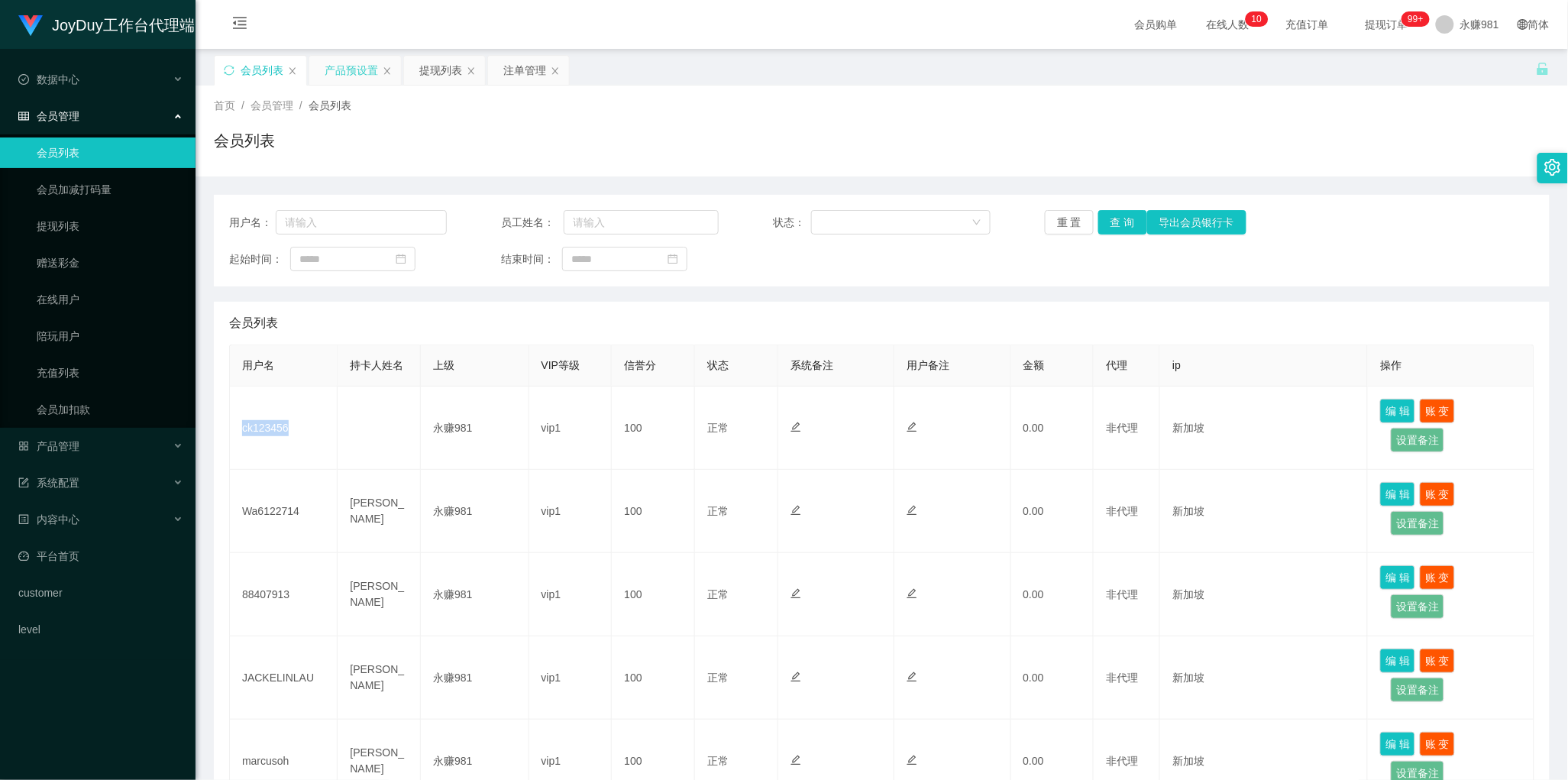
click at [342, 71] on div "产品预设置" at bounding box center [352, 70] width 54 height 29
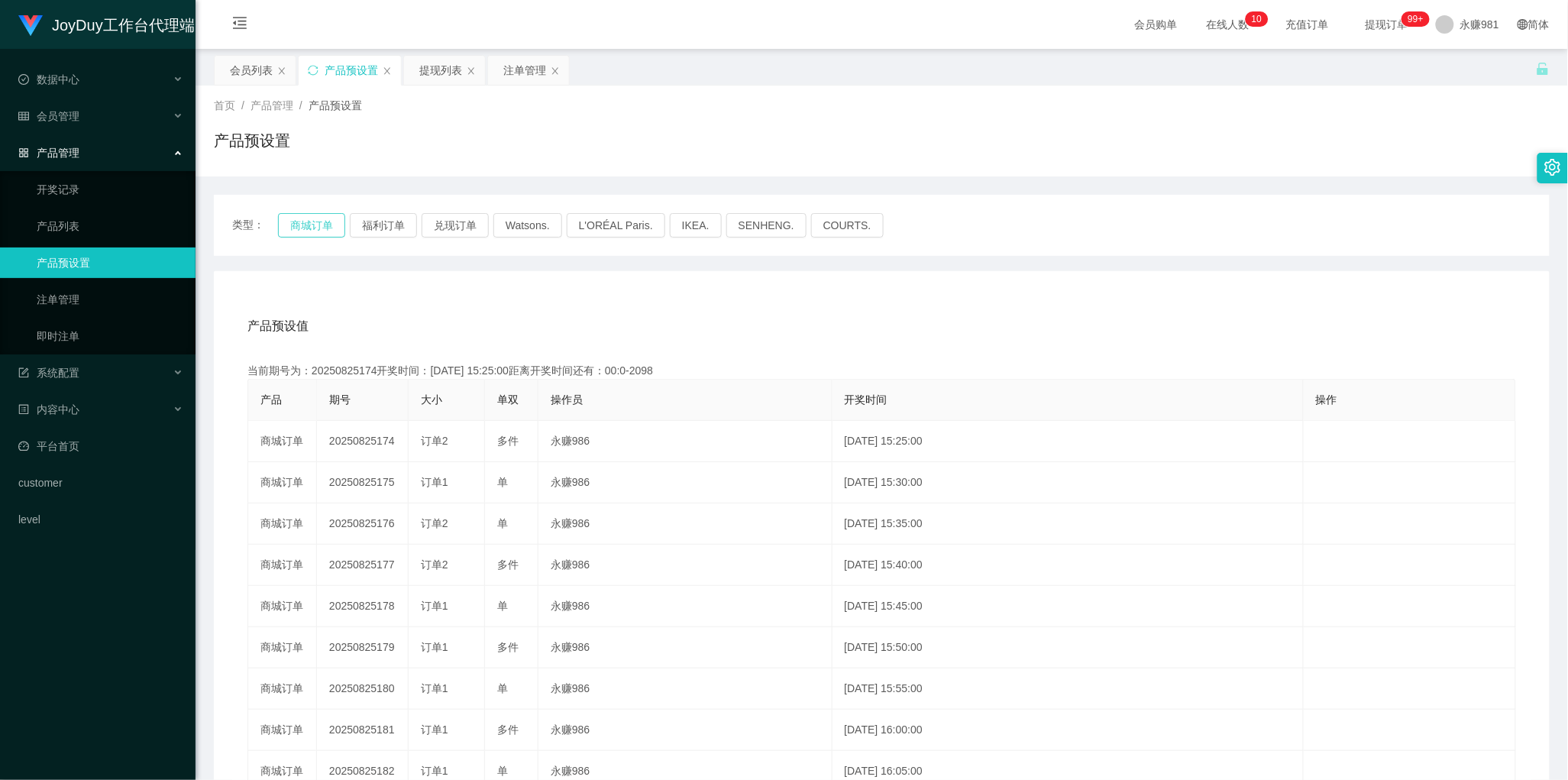
click at [303, 220] on button "商城订单" at bounding box center [312, 225] width 67 height 24
click at [922, 299] on div "产品预设值 添加期号 当前期号为：20250825181开奖时间：[DATE] 16:00:00距离开奖时间还有：00:0-40 产品 期号 大小 单双 操作…" at bounding box center [882, 586] width 1336 height 629
click at [264, 226] on span "类型：" at bounding box center [255, 225] width 45 height 24
click at [294, 223] on button "商城订单" at bounding box center [312, 225] width 67 height 24
click at [513, 72] on div "注单管理" at bounding box center [524, 70] width 43 height 29
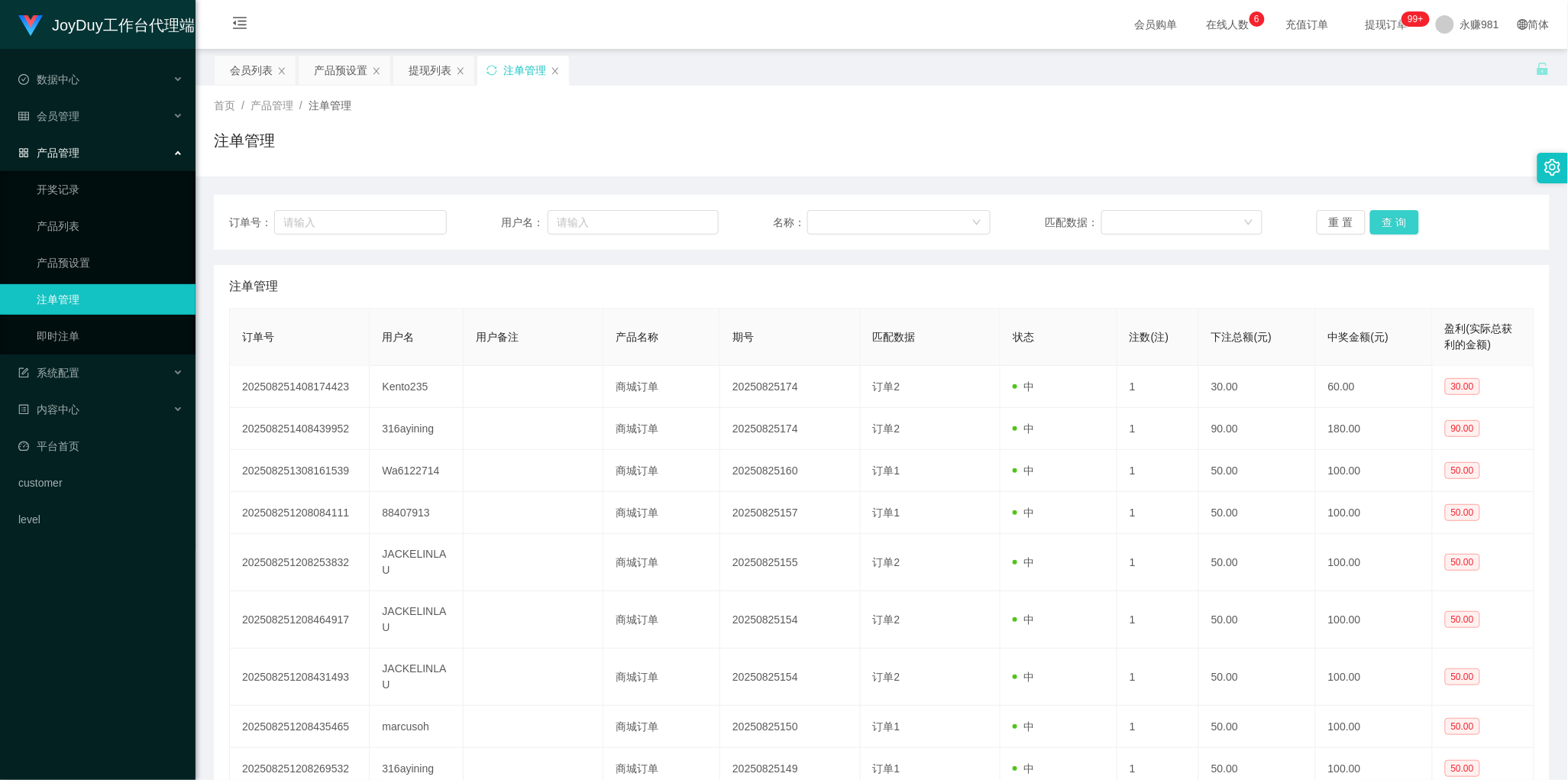
click at [1404, 218] on button "查 询" at bounding box center [1395, 222] width 49 height 24
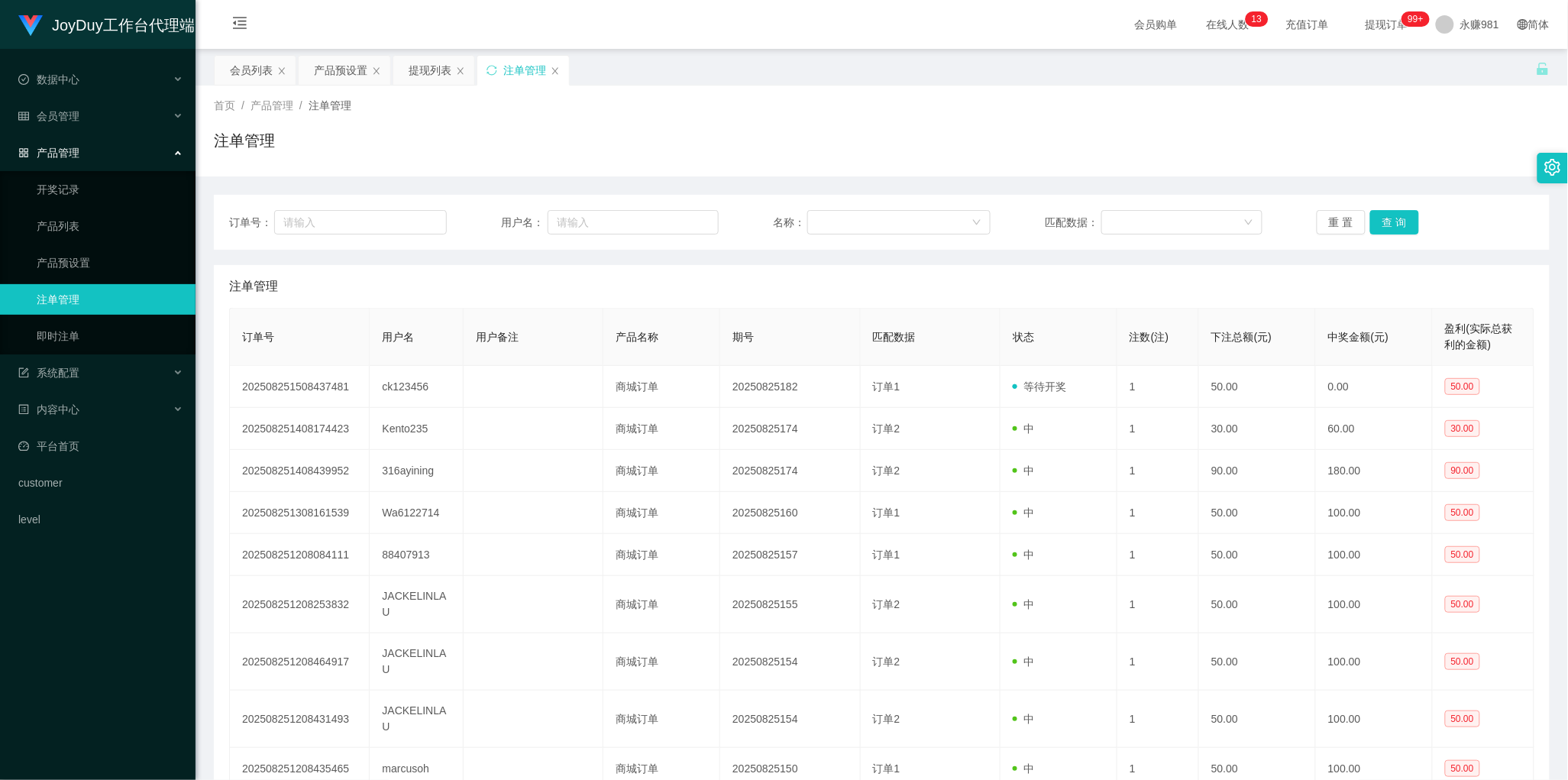
click at [714, 273] on div "注单管理" at bounding box center [882, 286] width 1306 height 43
click at [1395, 223] on button "查 询" at bounding box center [1395, 222] width 49 height 24
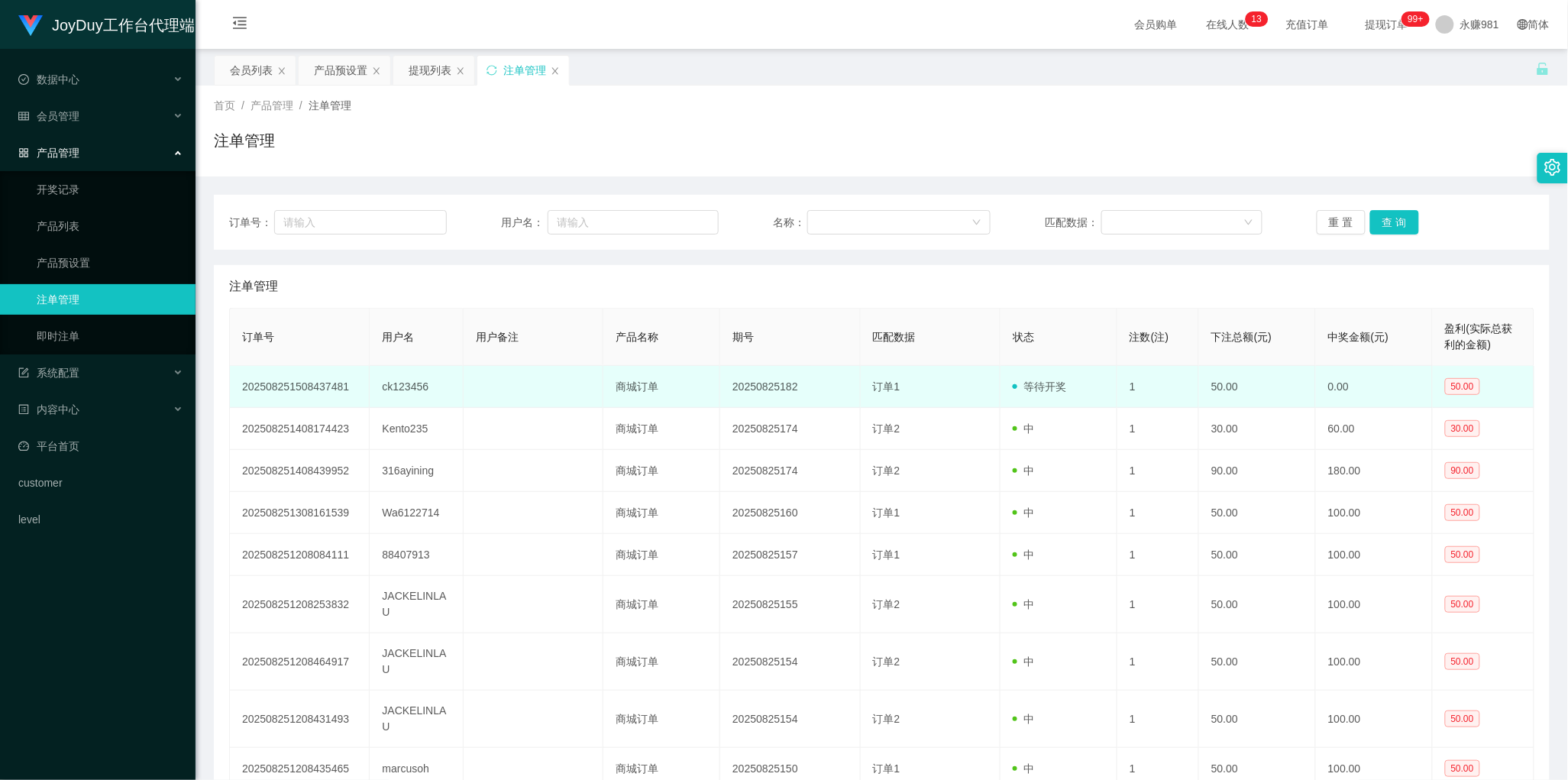
click at [739, 379] on td "20250825182" at bounding box center [790, 387] width 140 height 42
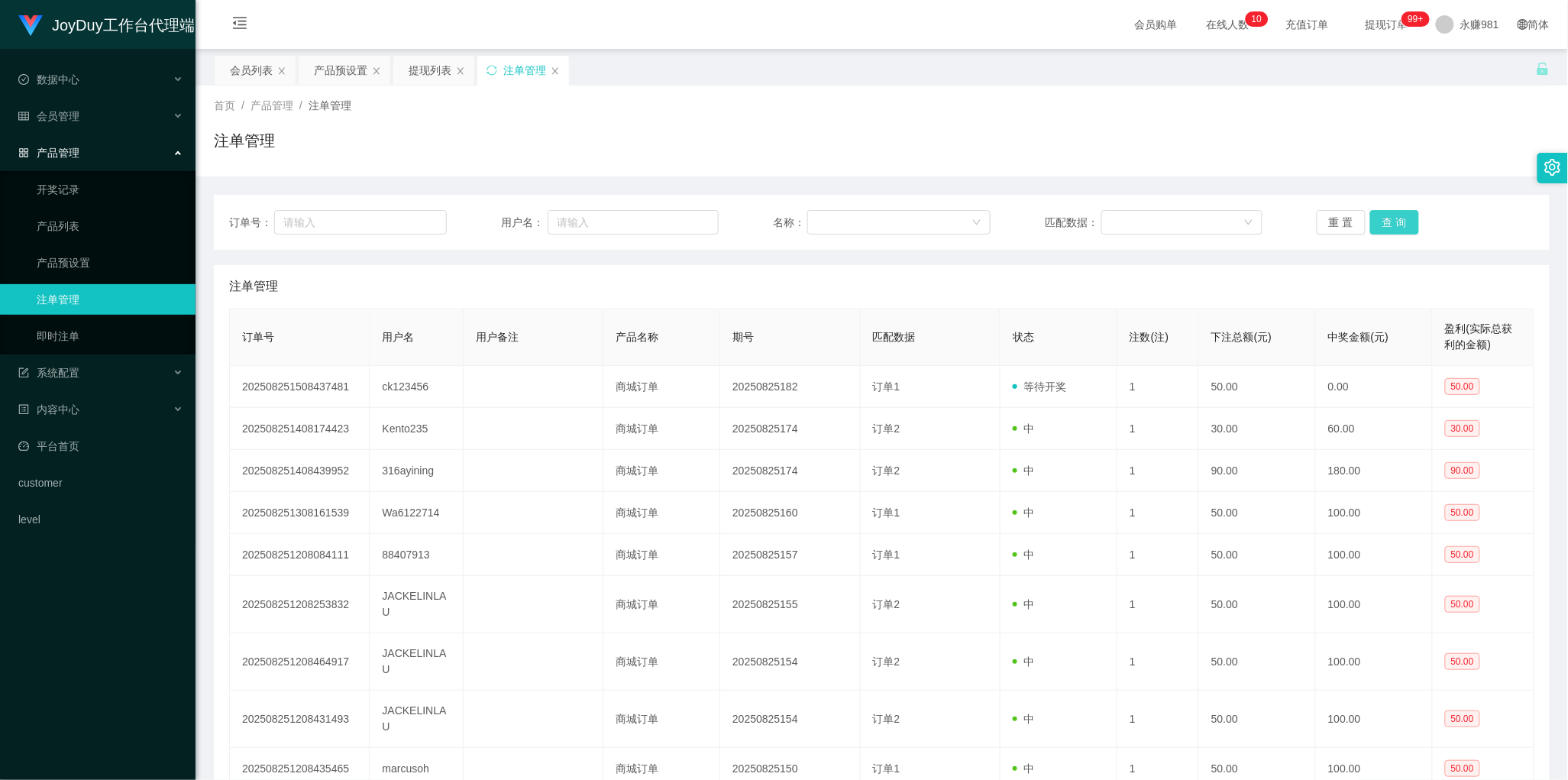
click at [1404, 215] on button "查 询" at bounding box center [1395, 222] width 49 height 24
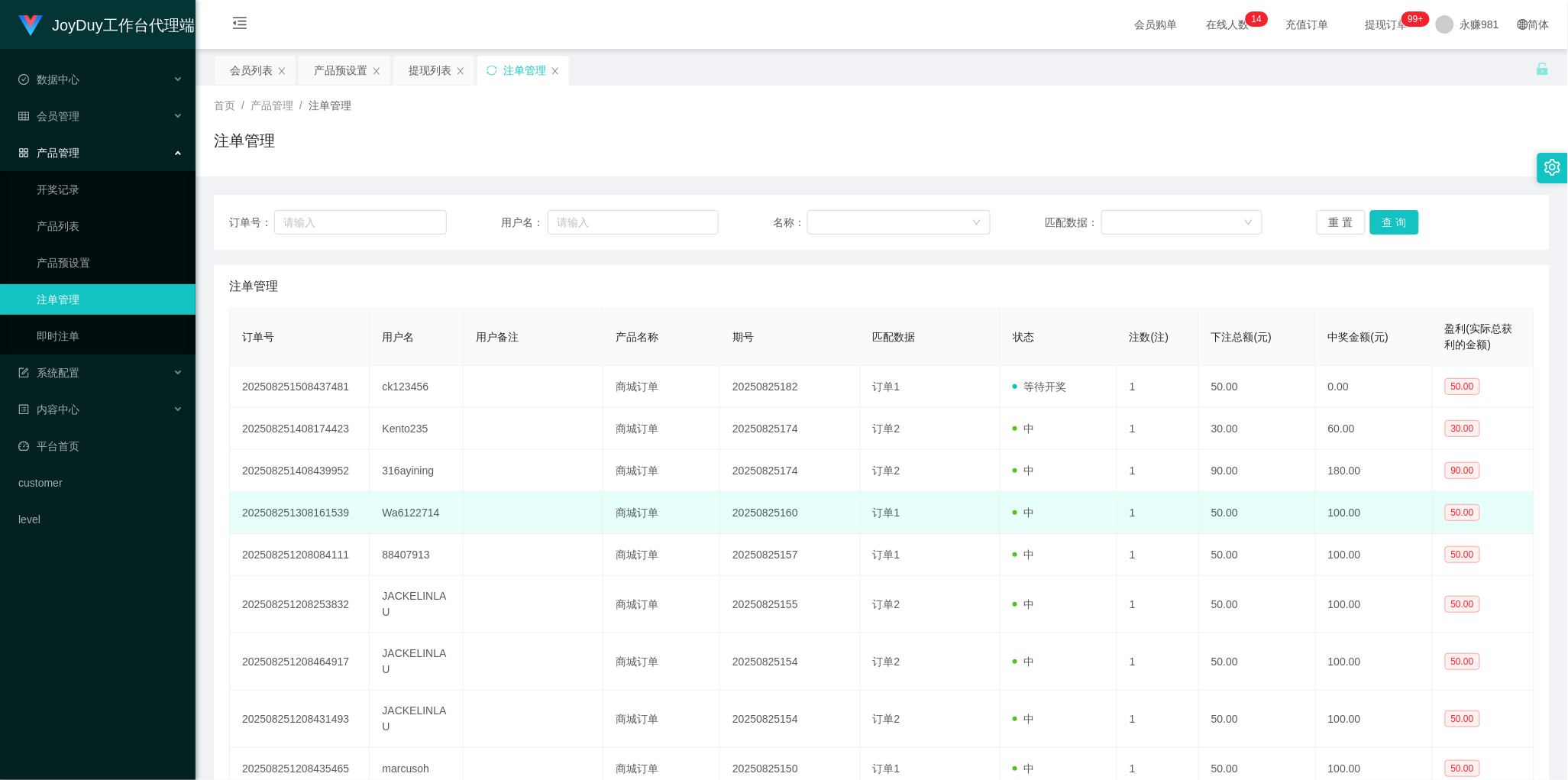
drag, startPoint x: 956, startPoint y: 589, endPoint x: 1061, endPoint y: 517, distance: 127.3
click at [956, 589] on td "订单2" at bounding box center [930, 605] width 140 height 57
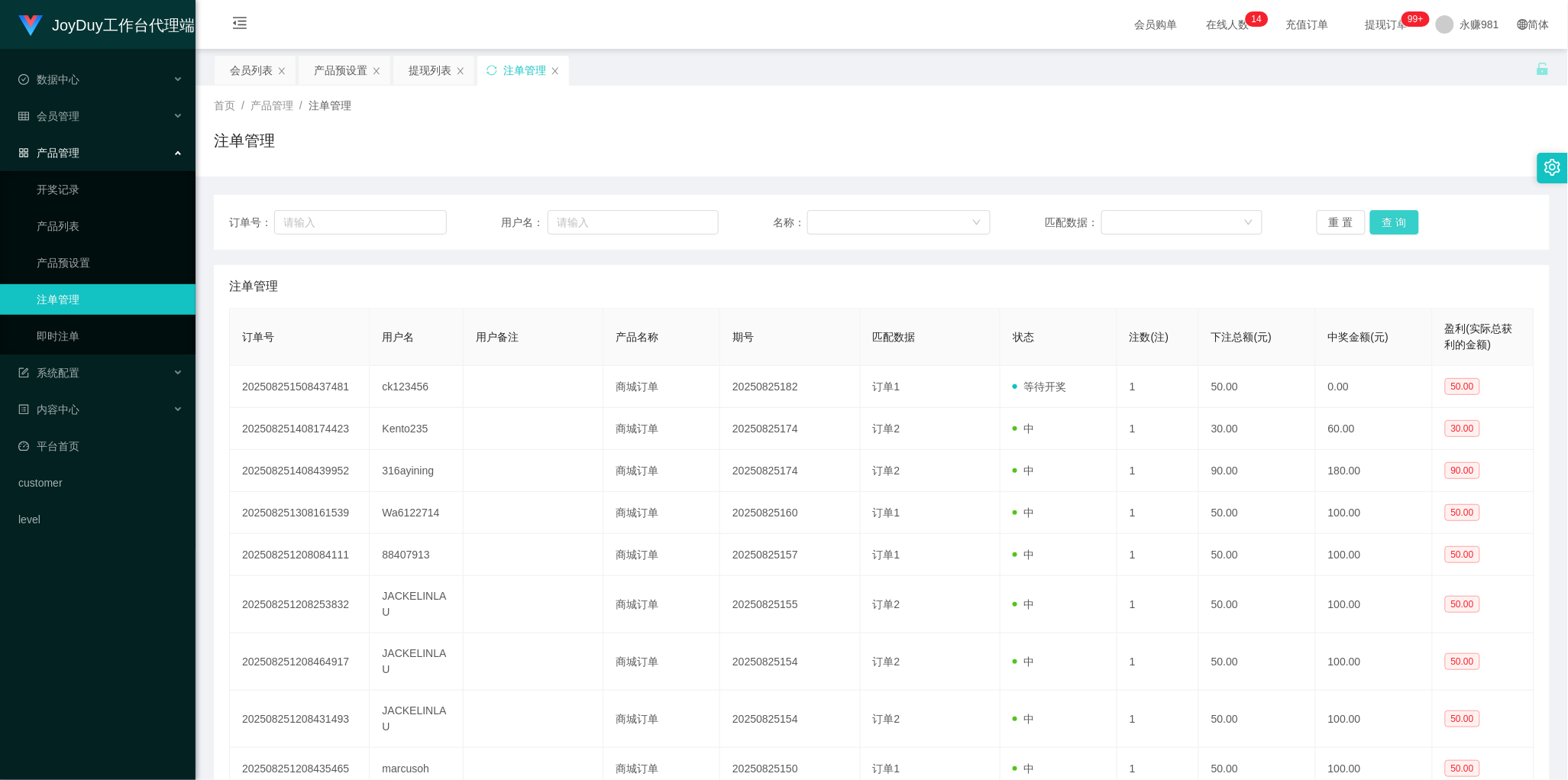
click at [1380, 222] on button "查 询" at bounding box center [1395, 222] width 49 height 24
drag, startPoint x: 703, startPoint y: 298, endPoint x: 722, endPoint y: 302, distance: 19.4
click at [703, 298] on div "注单管理" at bounding box center [882, 286] width 1306 height 43
click at [1379, 226] on button "查 询" at bounding box center [1395, 222] width 49 height 24
click at [1380, 226] on button "查 询" at bounding box center [1395, 222] width 49 height 24
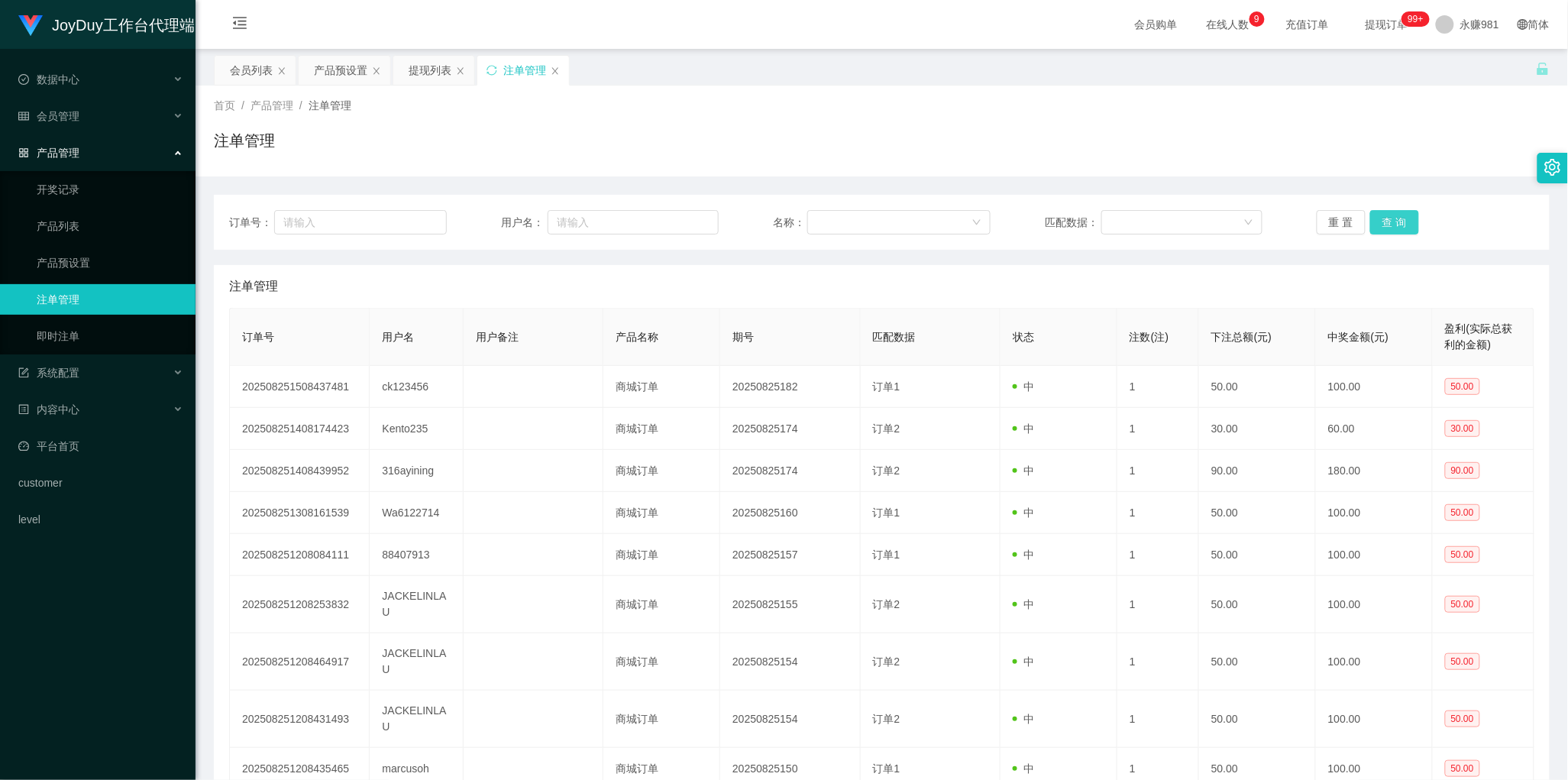
click at [1380, 226] on button "查 询" at bounding box center [1395, 222] width 49 height 24
click at [426, 71] on div "提现列表" at bounding box center [430, 70] width 43 height 29
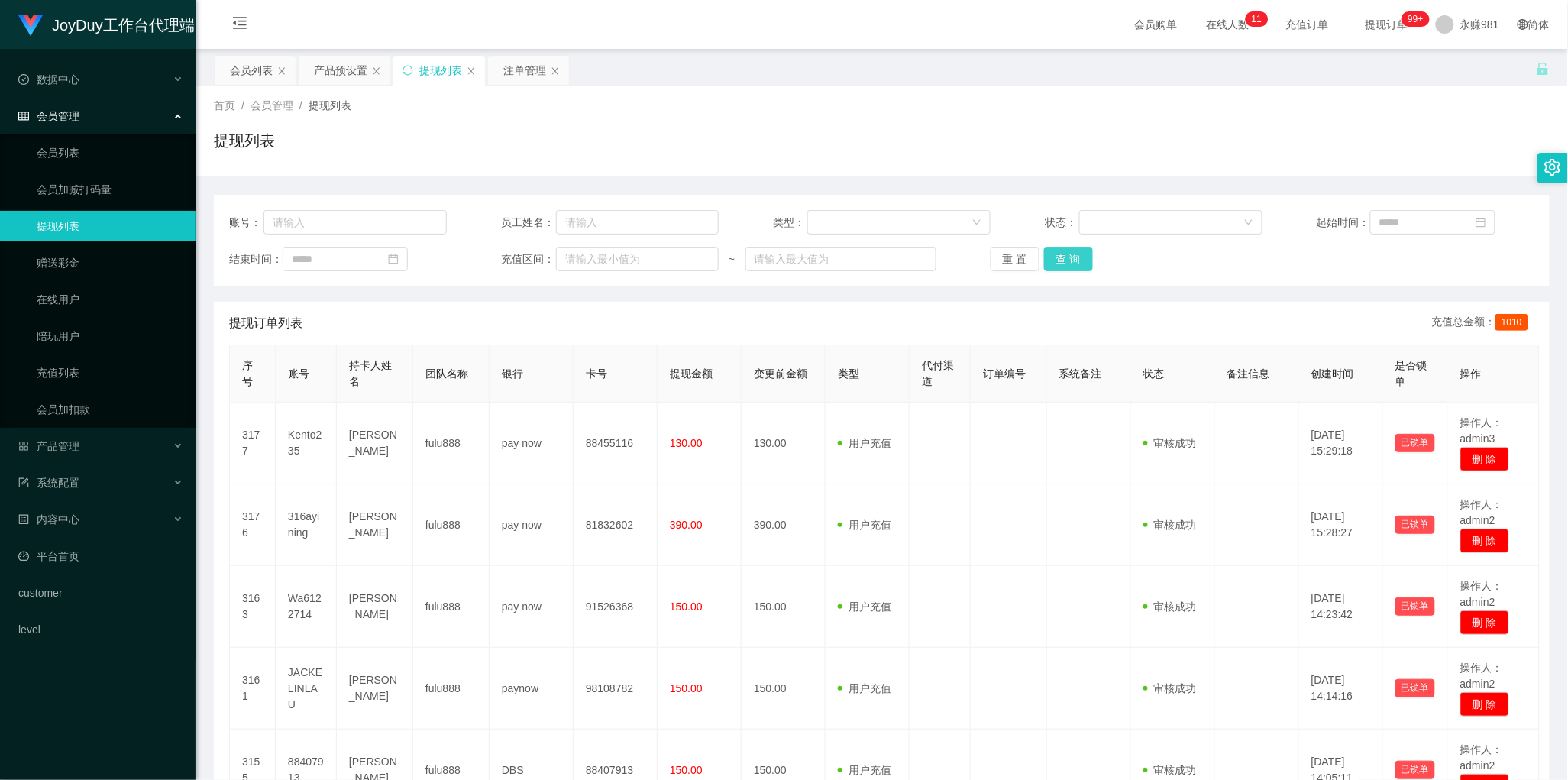
click at [1074, 248] on button "查 询" at bounding box center [1068, 258] width 49 height 24
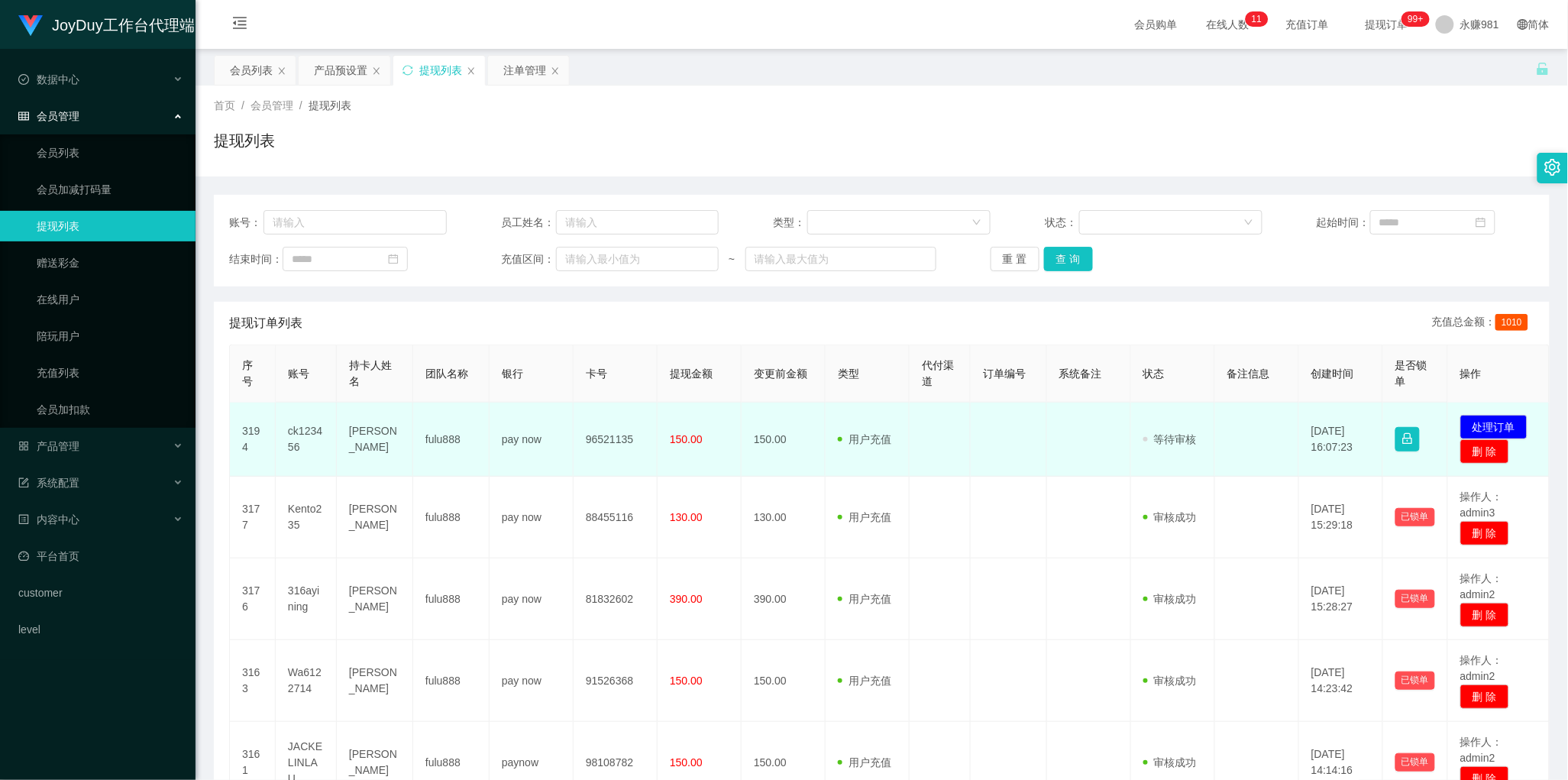
click at [306, 432] on td "ck123456" at bounding box center [306, 440] width 61 height 74
copy td "ck123456"
click at [603, 452] on td "96521135" at bounding box center [616, 440] width 84 height 74
click at [926, 455] on td at bounding box center [940, 440] width 61 height 74
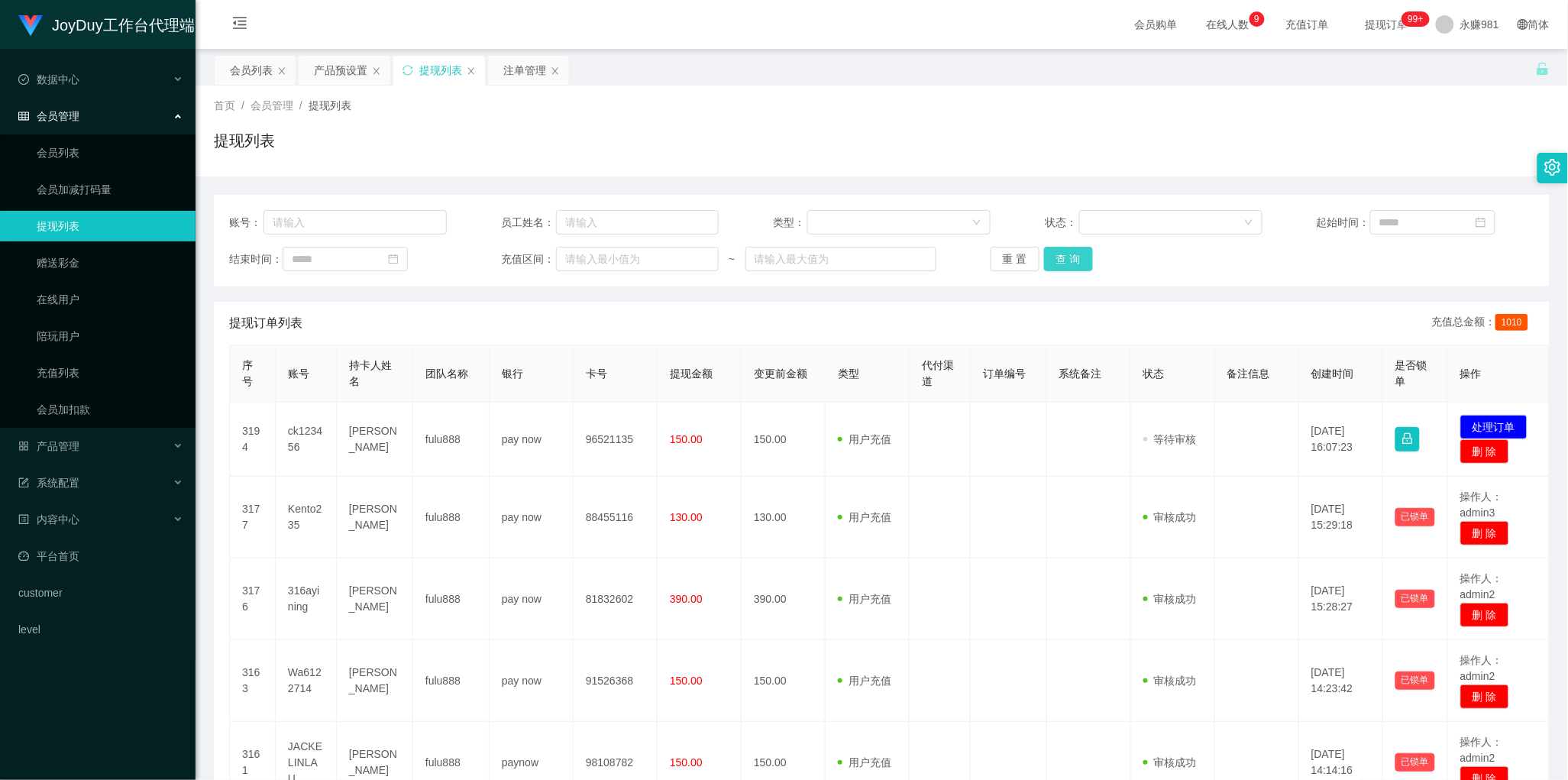
click at [1063, 254] on button "查 询" at bounding box center [1068, 258] width 49 height 24
